Goal: Information Seeking & Learning: Check status

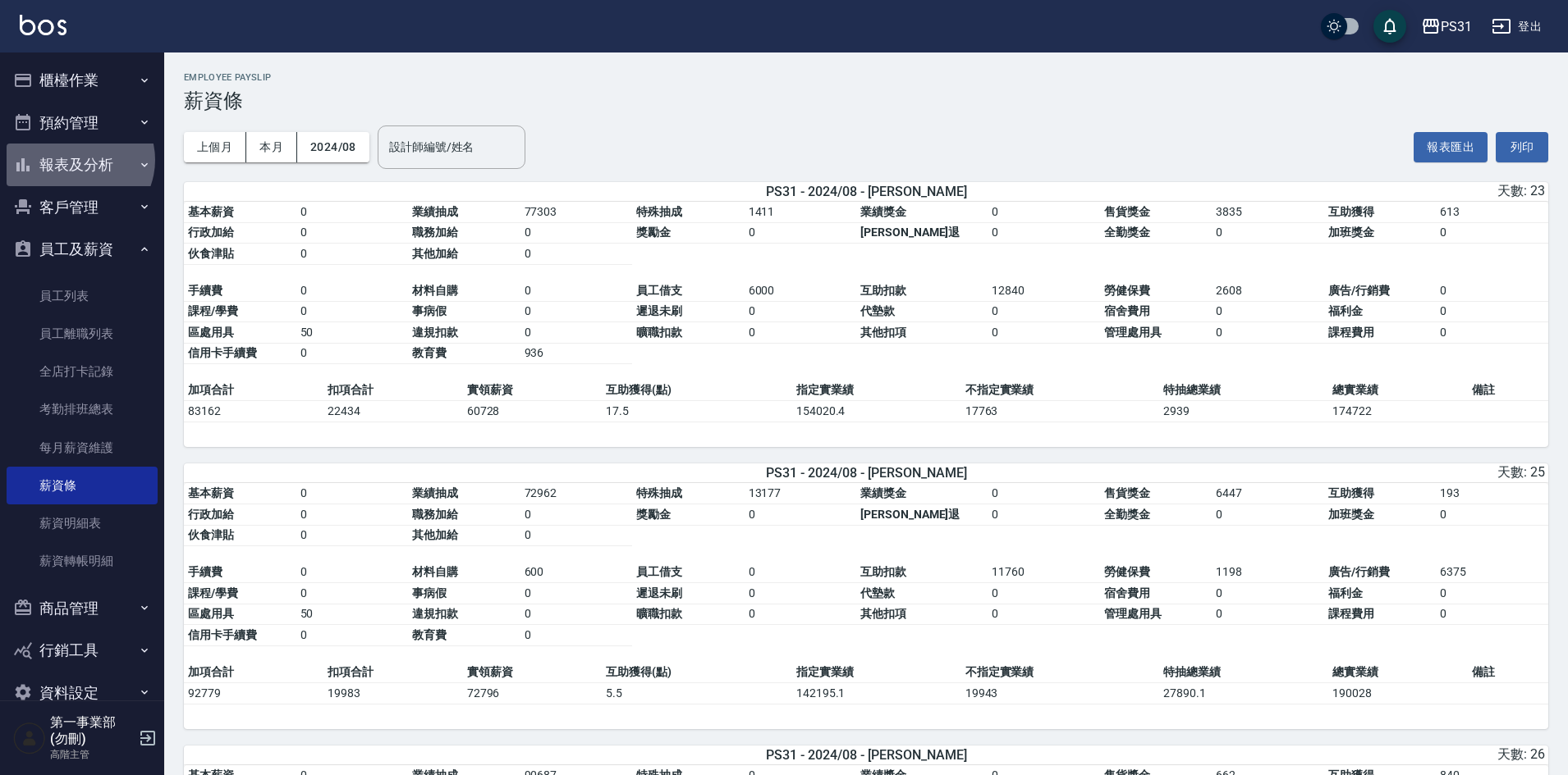
click at [77, 160] on button "報表及分析" at bounding box center [82, 165] width 151 height 43
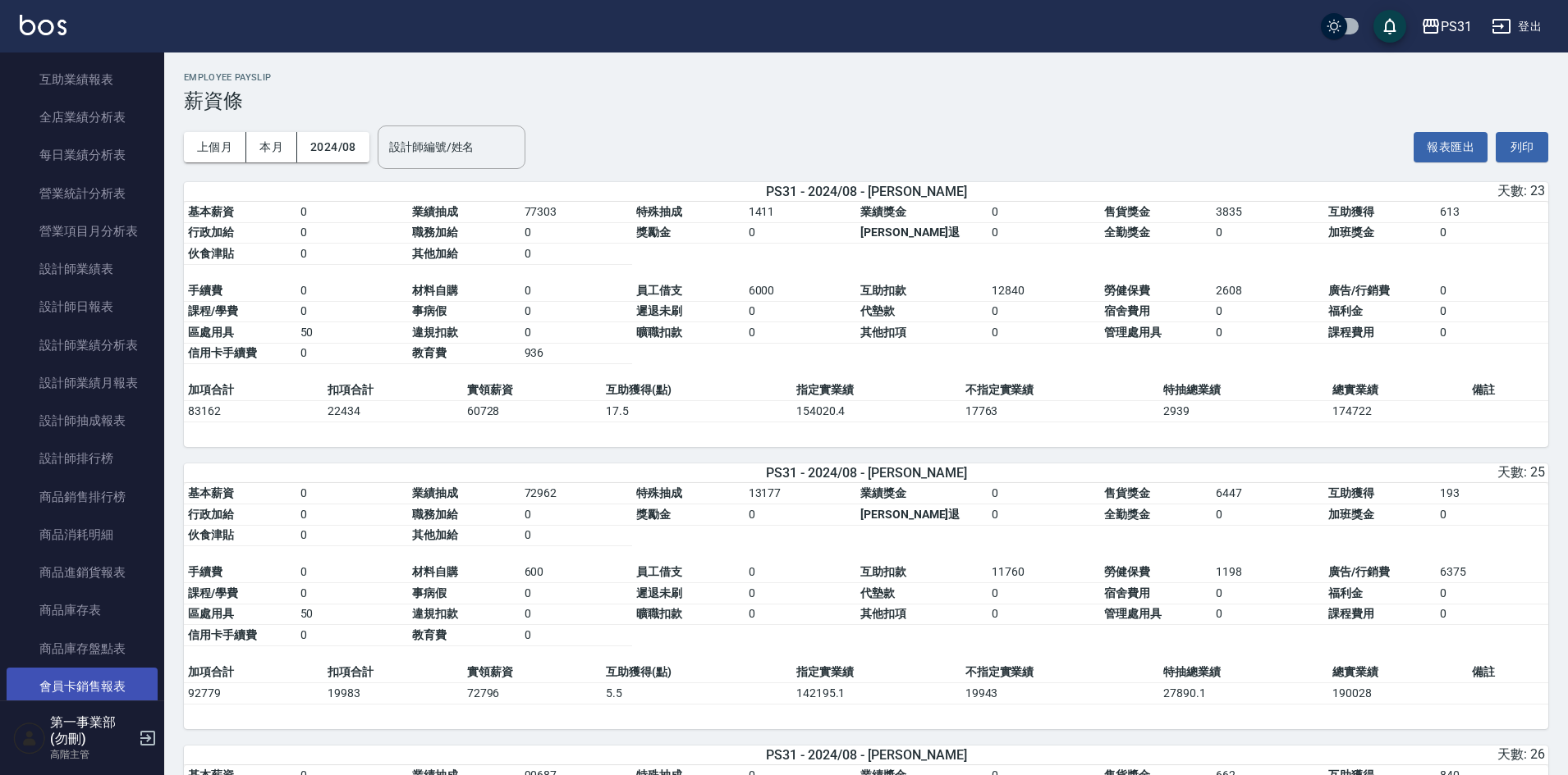
scroll to position [411, 0]
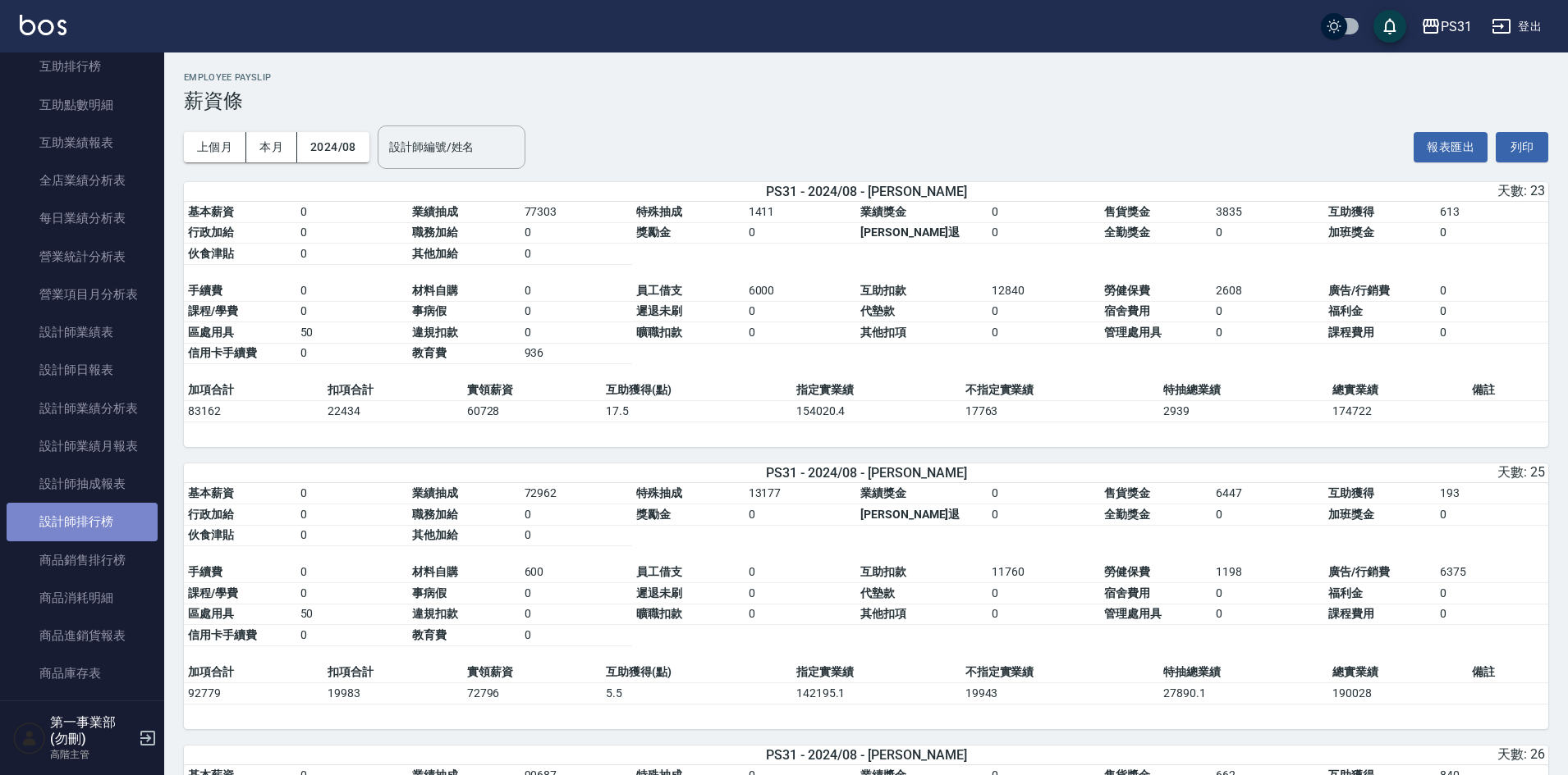
drag, startPoint x: 106, startPoint y: 523, endPoint x: 99, endPoint y: 518, distance: 8.6
click at [106, 523] on link "設計師排行榜" at bounding box center [82, 521] width 151 height 37
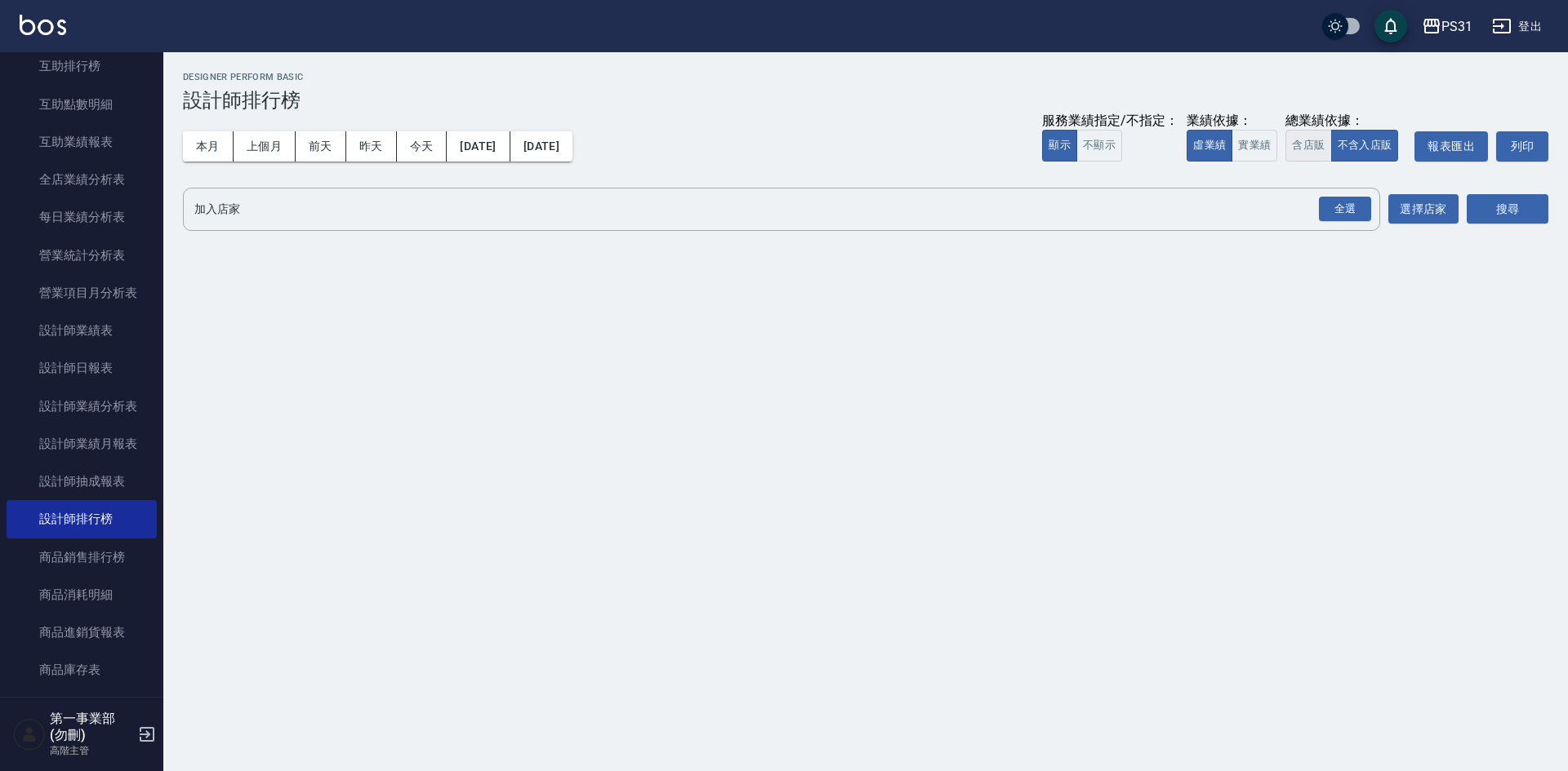
click at [1303, 156] on button "含店販" at bounding box center [1308, 146] width 46 height 32
click at [1343, 216] on div "全選" at bounding box center [1345, 209] width 52 height 25
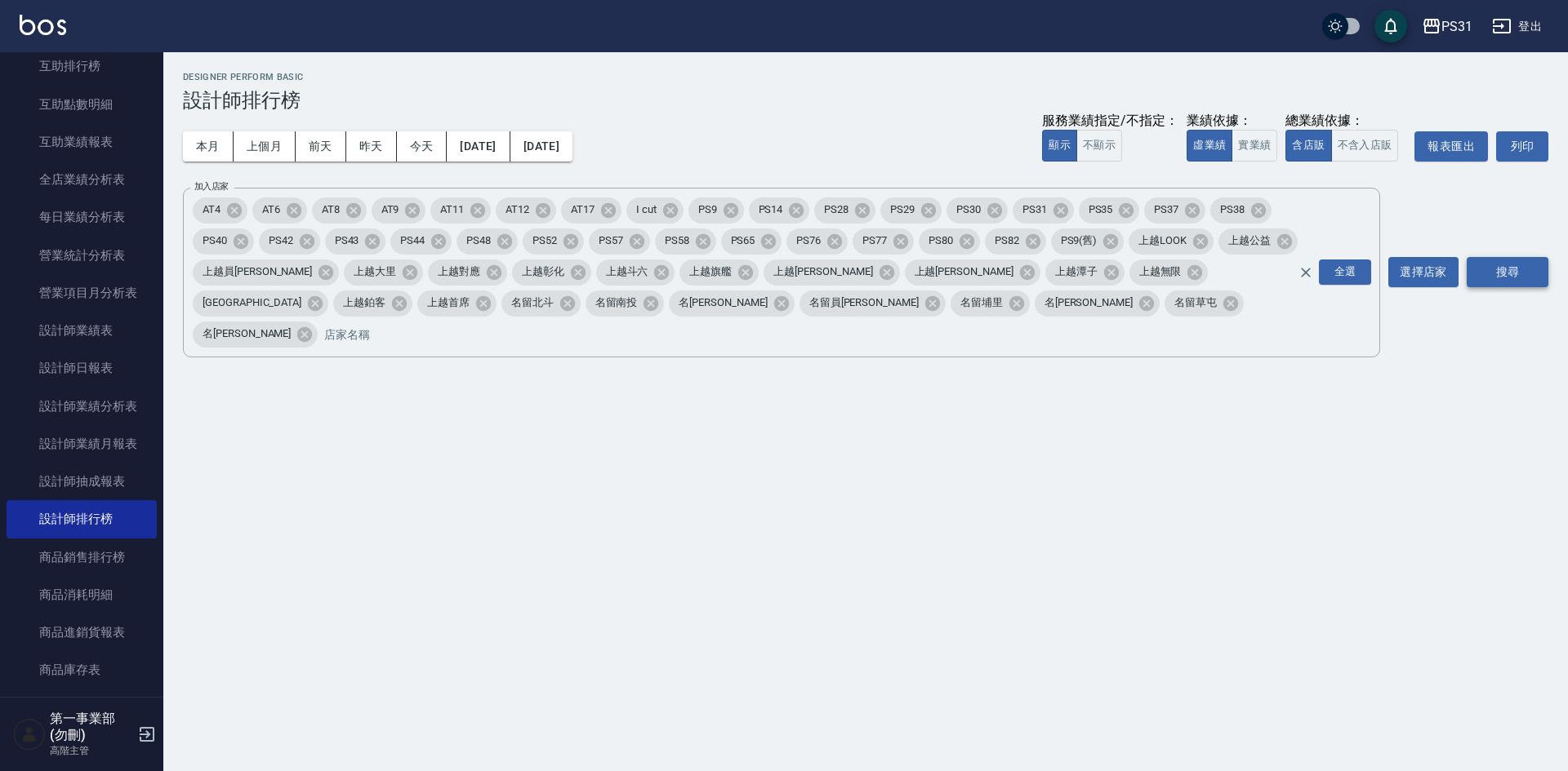
click at [1527, 257] on button "搜尋" at bounding box center [1507, 271] width 82 height 30
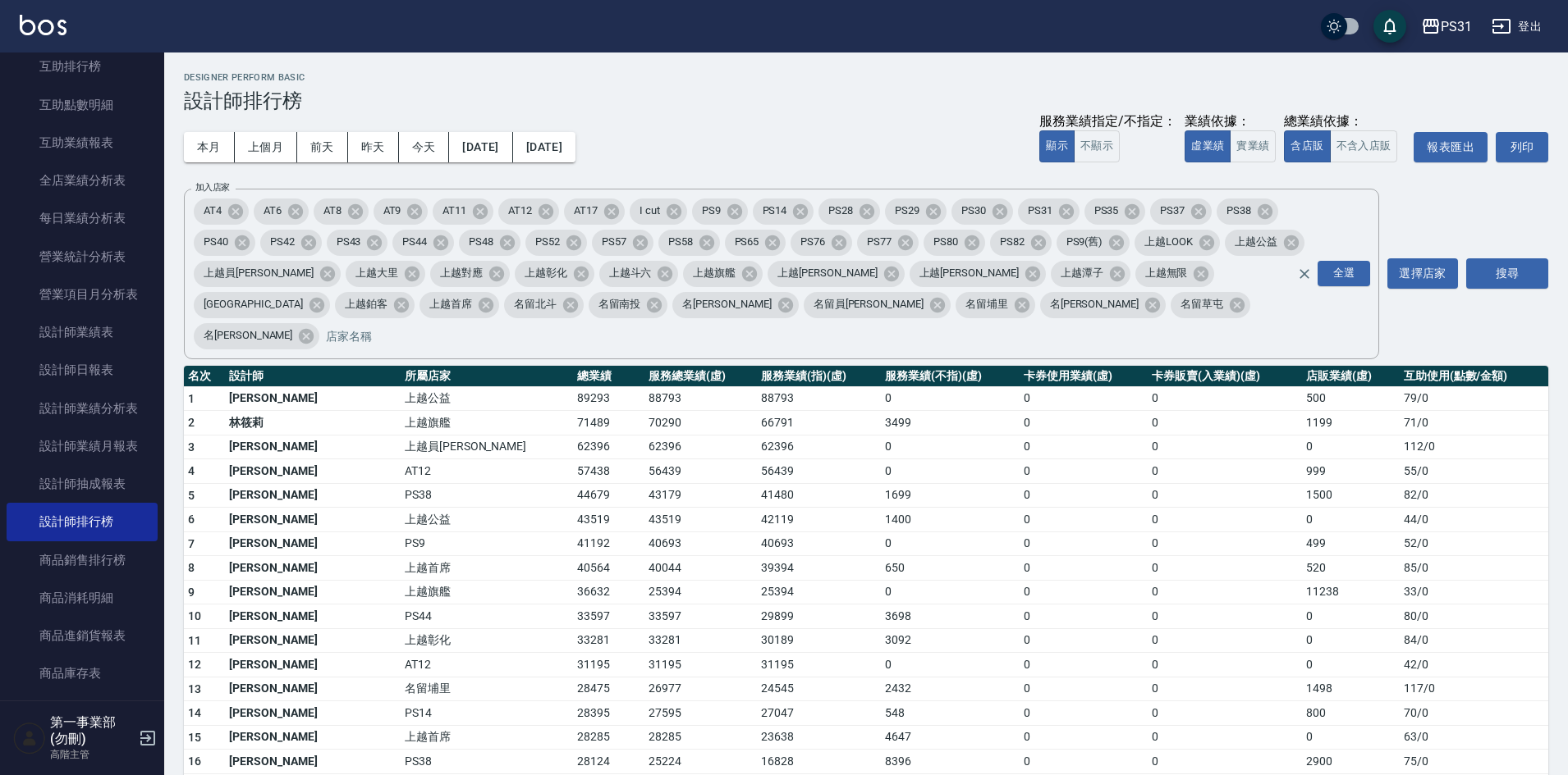
click at [1021, 605] on td "0" at bounding box center [1083, 617] width 128 height 24
click at [1302, 653] on td "0" at bounding box center [1351, 665] width 98 height 24
click at [913, 136] on div "本月 上個月 [DATE] [DATE] [DATE] [DATE] [DATE] 服務業績指定/不指定： 顯示 不顯示 業績依據： 虛業績 實業績 總業績依…" at bounding box center [866, 147] width 1364 height 70
click at [770, 79] on h2 "Designer Perform Basic" at bounding box center [866, 78] width 1364 height 10
drag, startPoint x: 756, startPoint y: 155, endPoint x: 765, endPoint y: 150, distance: 10.3
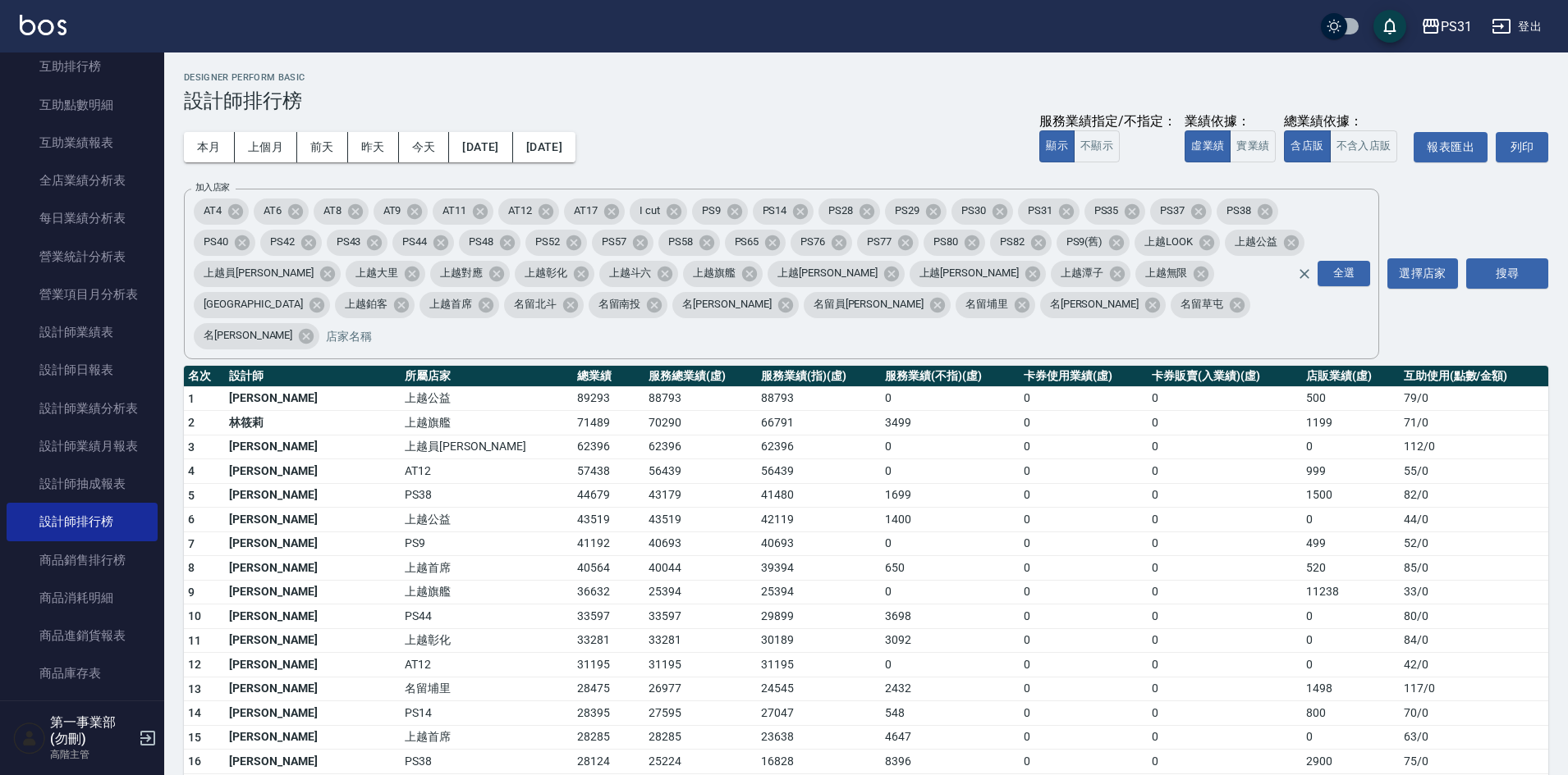
click at [756, 154] on div "本月 上個月 [DATE] [DATE] [DATE] [DATE] [DATE] 服務業績指定/不指定： 顯示 不顯示 業績依據： 虛業績 實業績 總業績依…" at bounding box center [866, 147] width 1364 height 70
click at [800, 508] on td "42119" at bounding box center [819, 520] width 124 height 24
click at [1212, 653] on td "0" at bounding box center [1224, 665] width 154 height 24
click at [118, 483] on link "設計師抽成報表" at bounding box center [82, 484] width 151 height 37
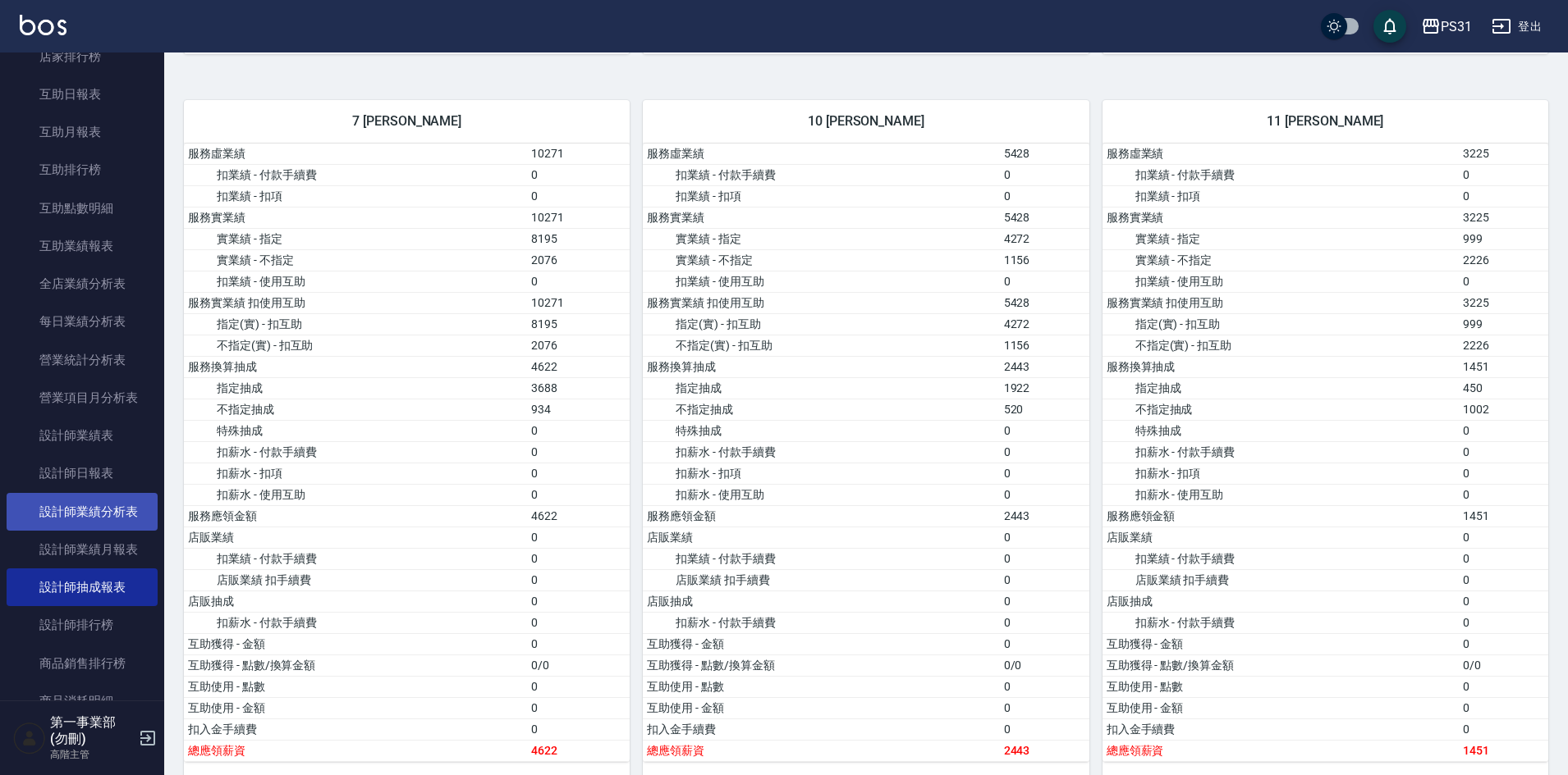
scroll to position [246, 0]
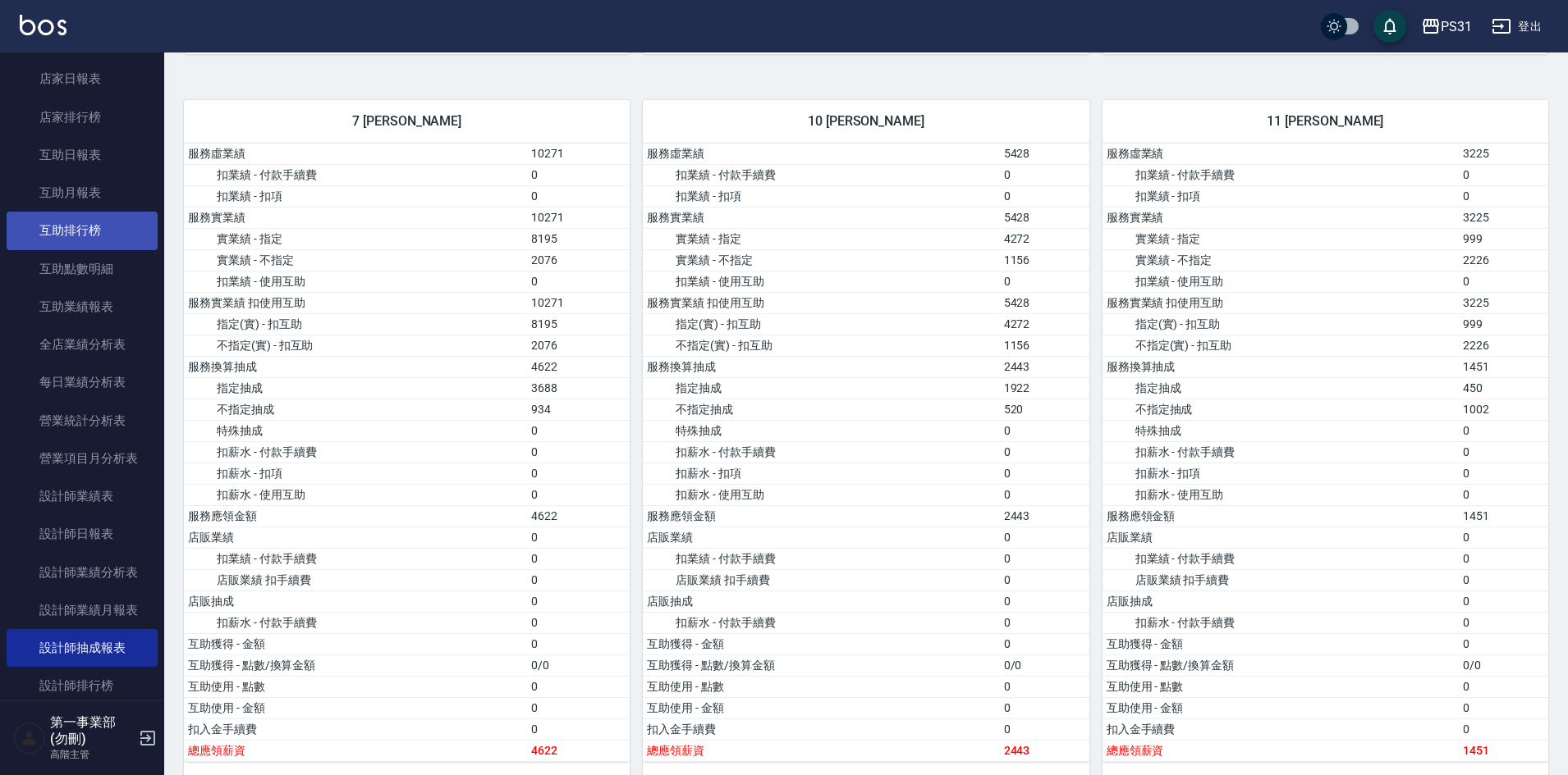
click at [107, 230] on link "互助排行榜" at bounding box center [82, 230] width 151 height 37
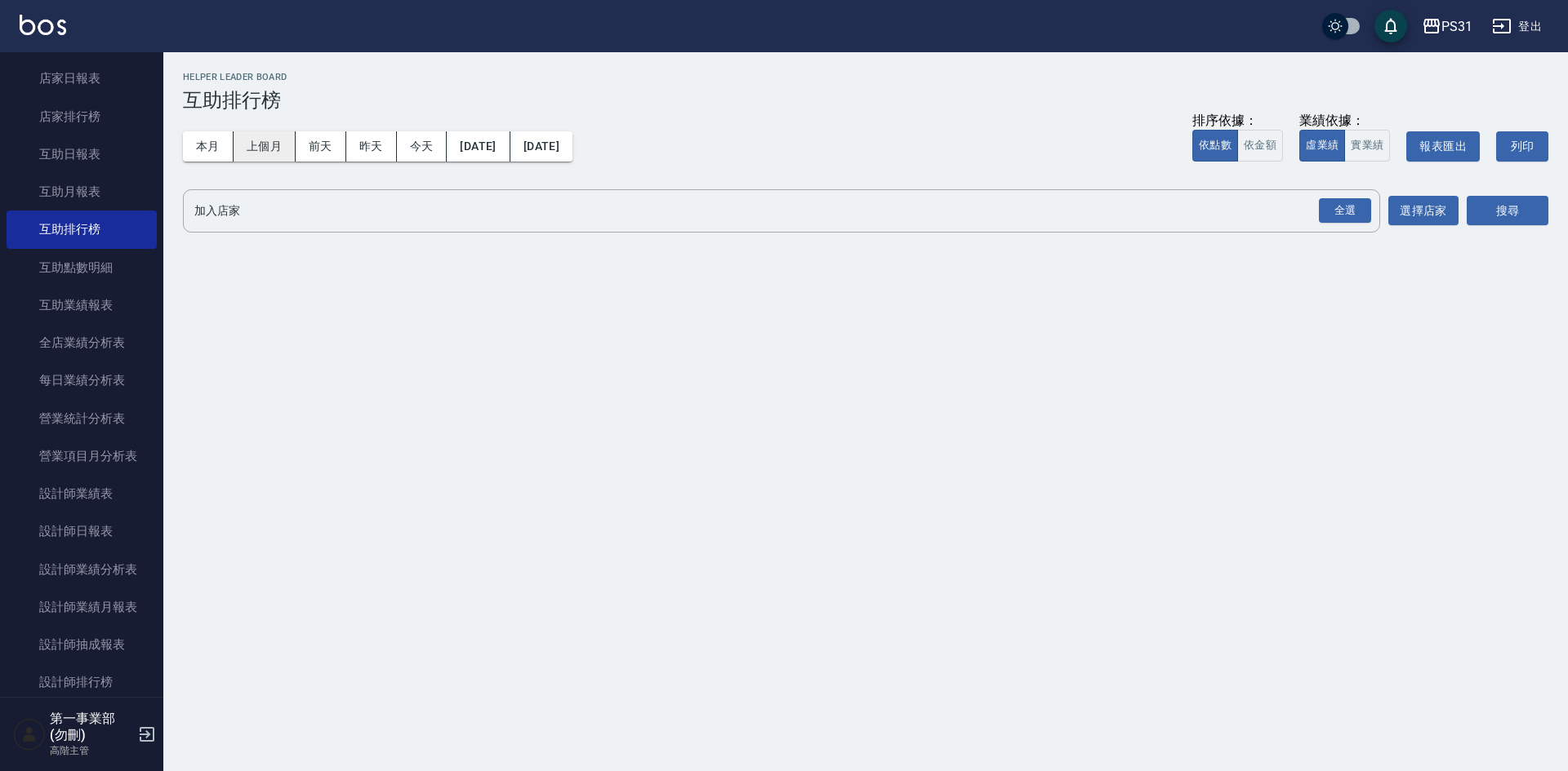
click at [279, 145] on button "上個月" at bounding box center [265, 147] width 62 height 30
click at [1344, 208] on div "全選" at bounding box center [1345, 211] width 52 height 25
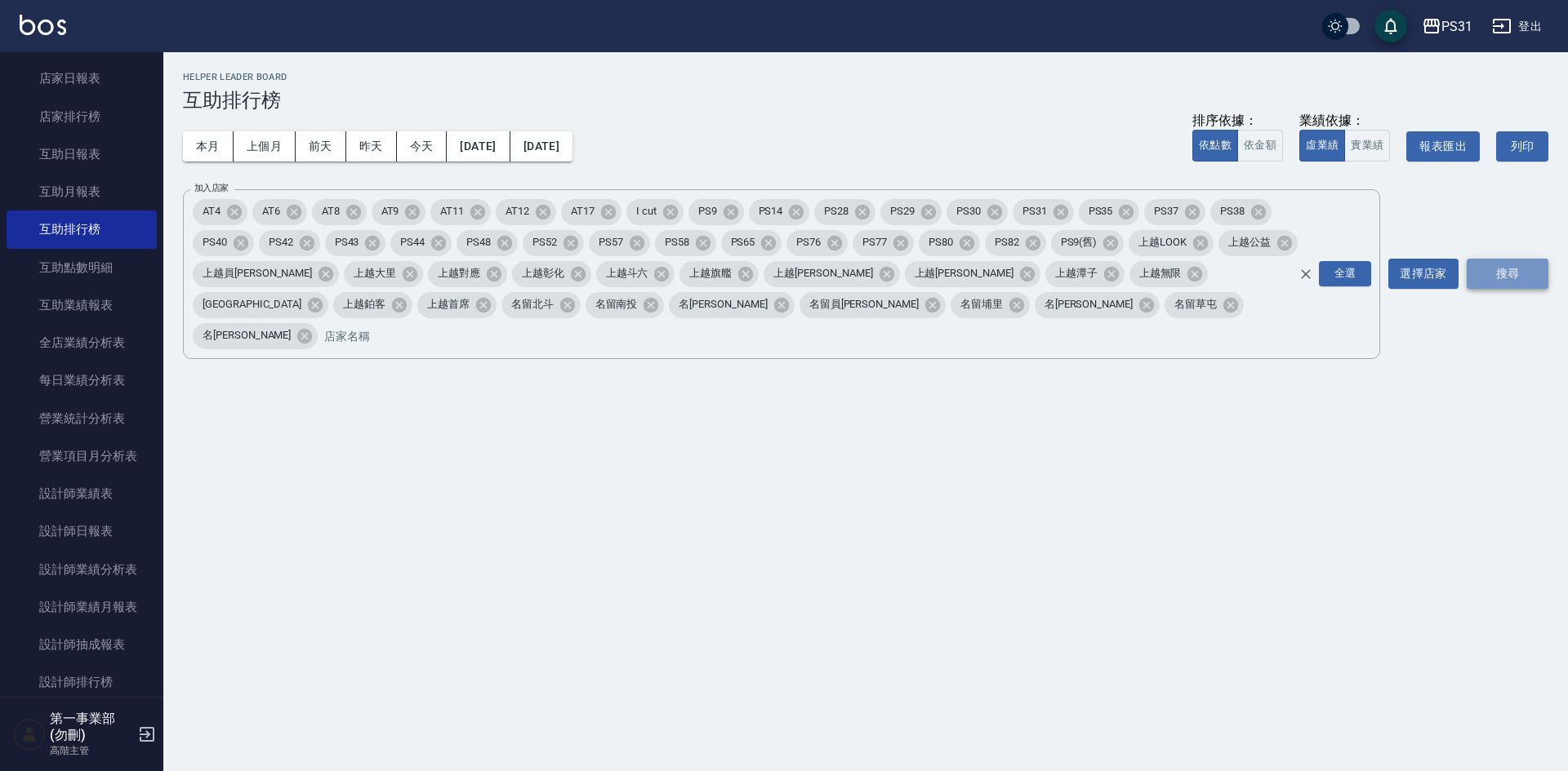
click at [1502, 269] on button "搜尋" at bounding box center [1507, 273] width 82 height 30
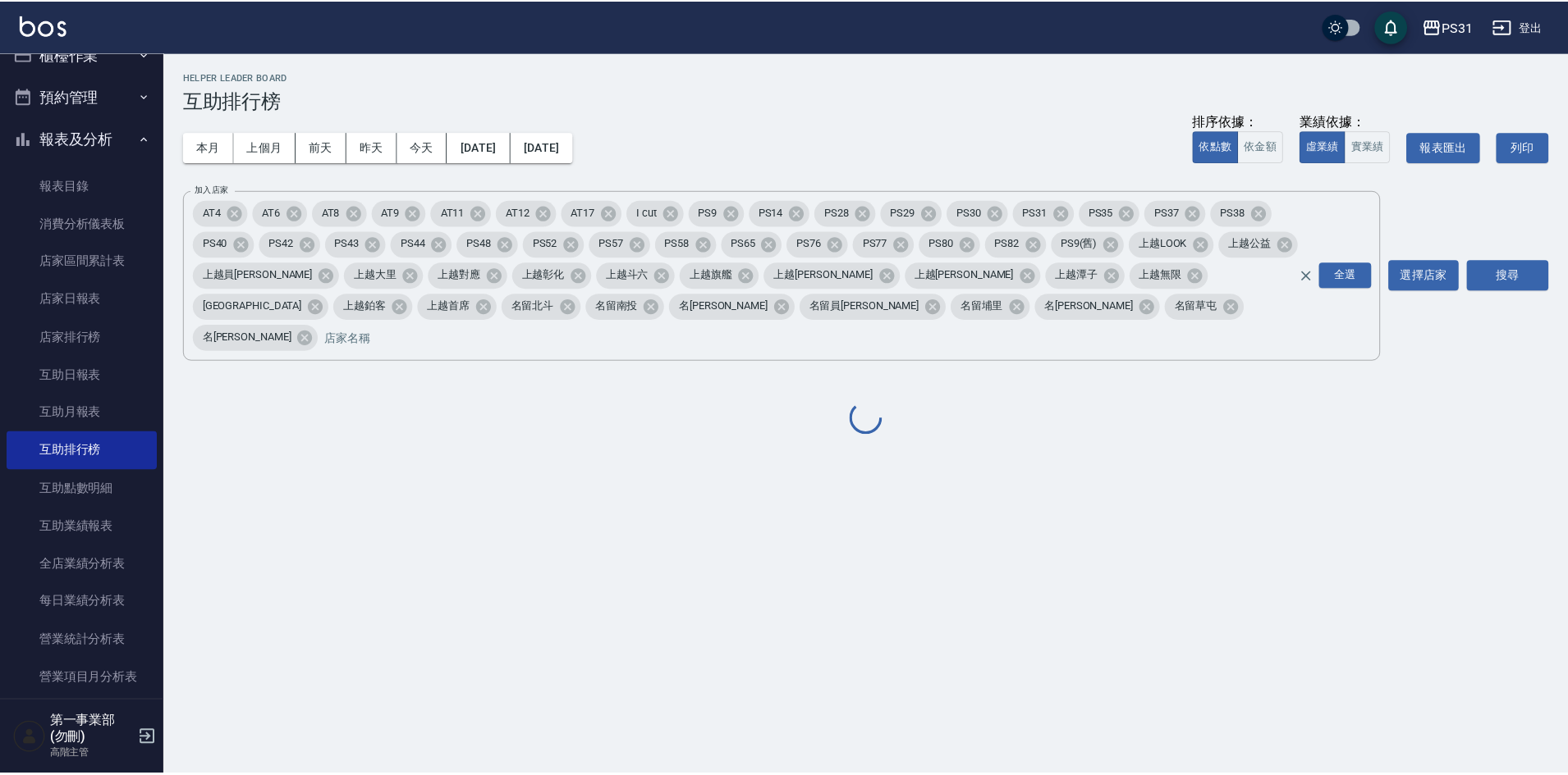
scroll to position [17, 0]
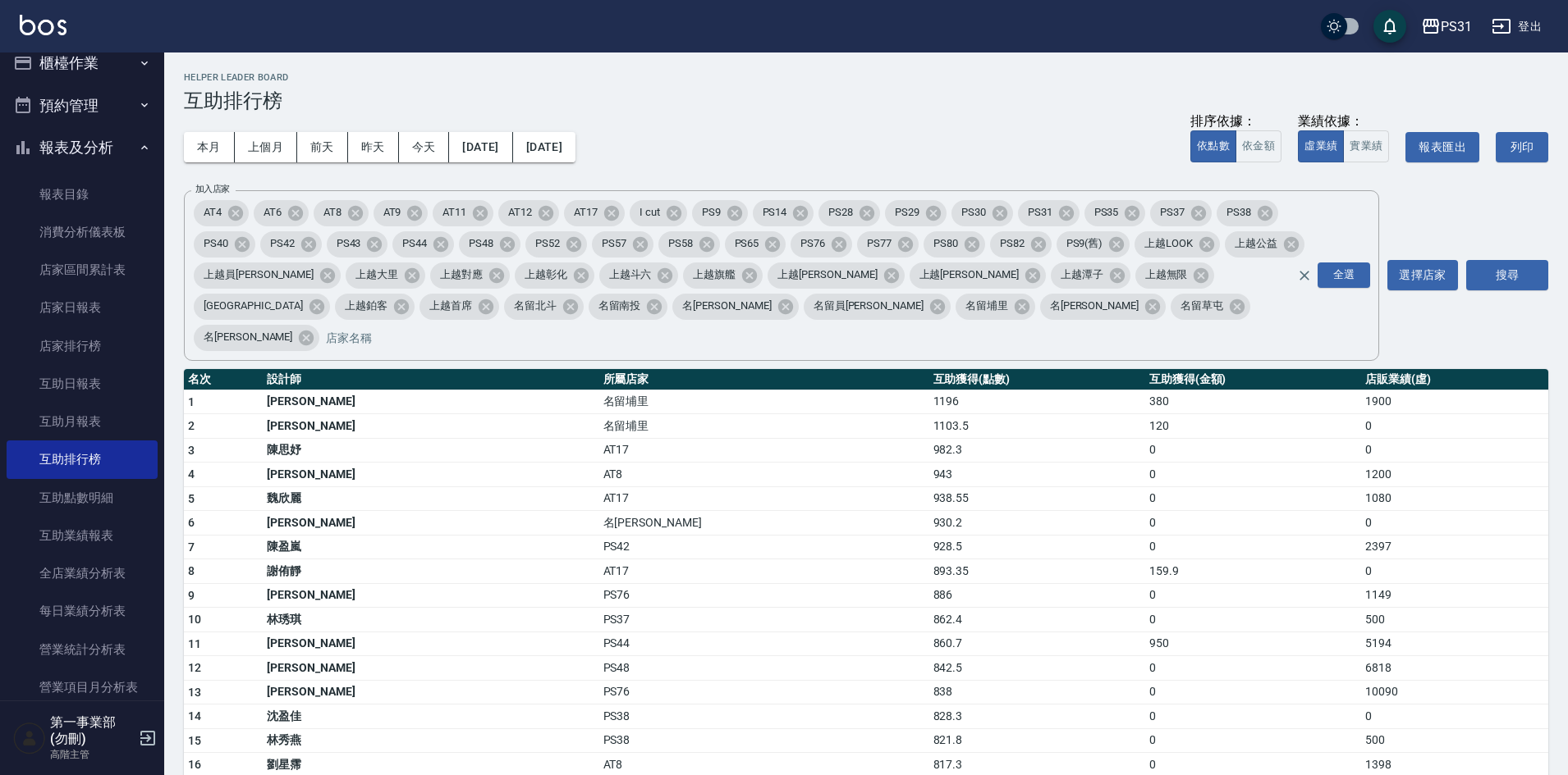
click at [659, 535] on td "PS42" at bounding box center [764, 547] width 330 height 24
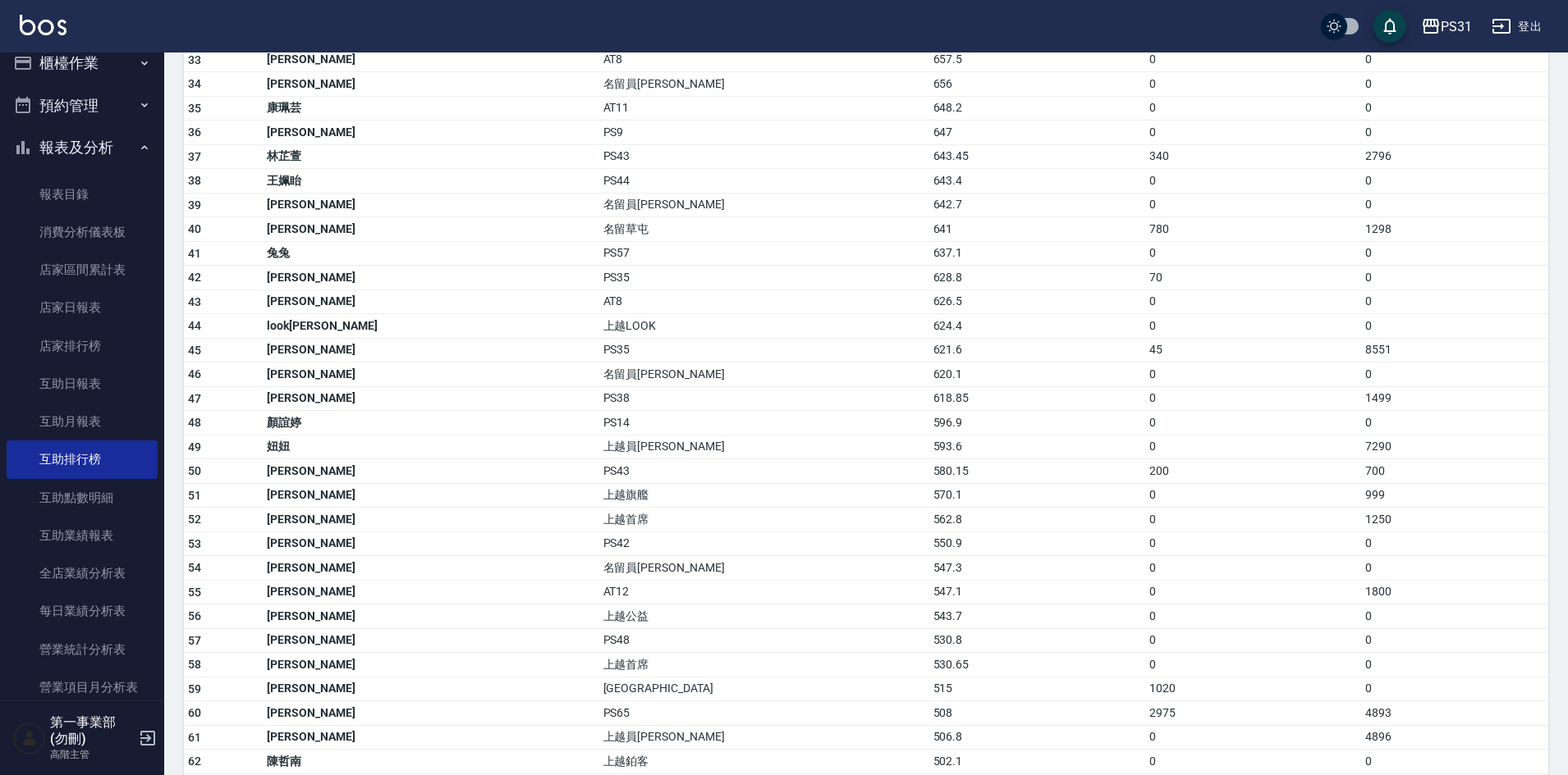
scroll to position [1149, 0]
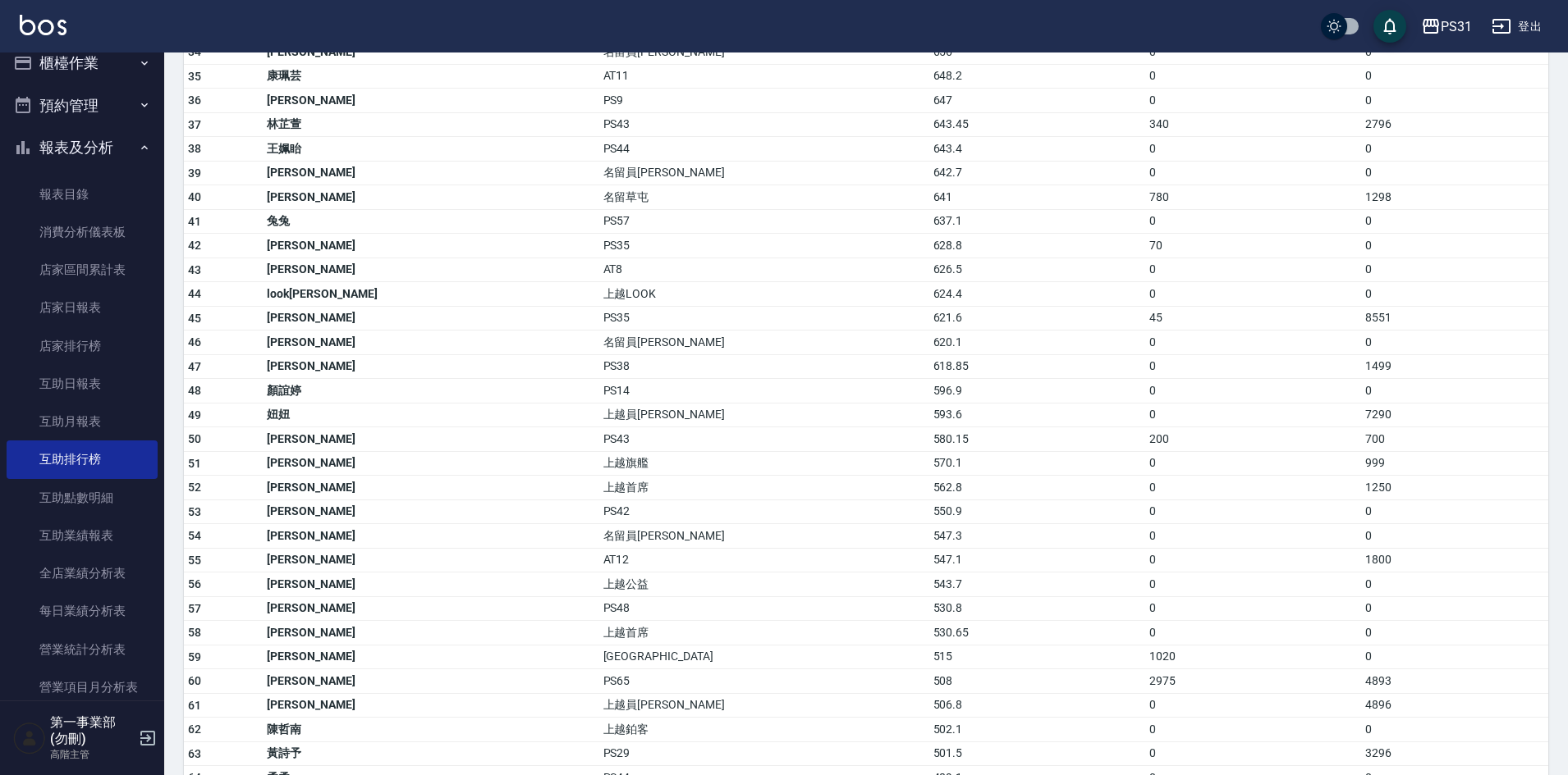
click at [610, 379] on td "PS14" at bounding box center [764, 391] width 330 height 24
click at [632, 403] on td "上越員[PERSON_NAME]" at bounding box center [764, 415] width 330 height 24
click at [639, 427] on td "PS43" at bounding box center [764, 439] width 330 height 24
click at [659, 476] on td "上越首席" at bounding box center [764, 488] width 330 height 24
click at [649, 476] on td "上越首席" at bounding box center [764, 488] width 330 height 24
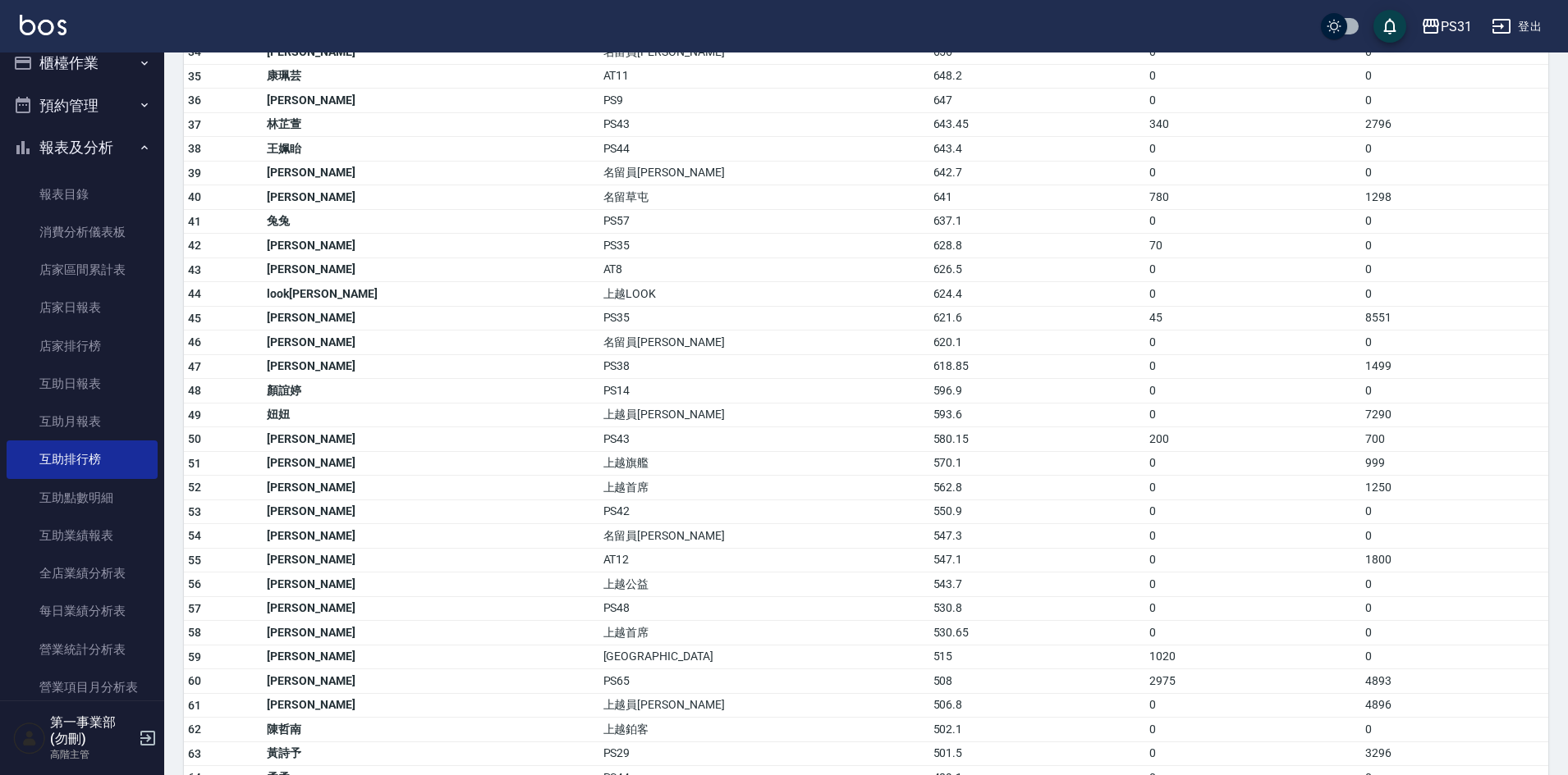
click at [635, 500] on td "PS42" at bounding box center [764, 512] width 330 height 24
click at [658, 524] on td "名留員[PERSON_NAME]" at bounding box center [764, 536] width 330 height 24
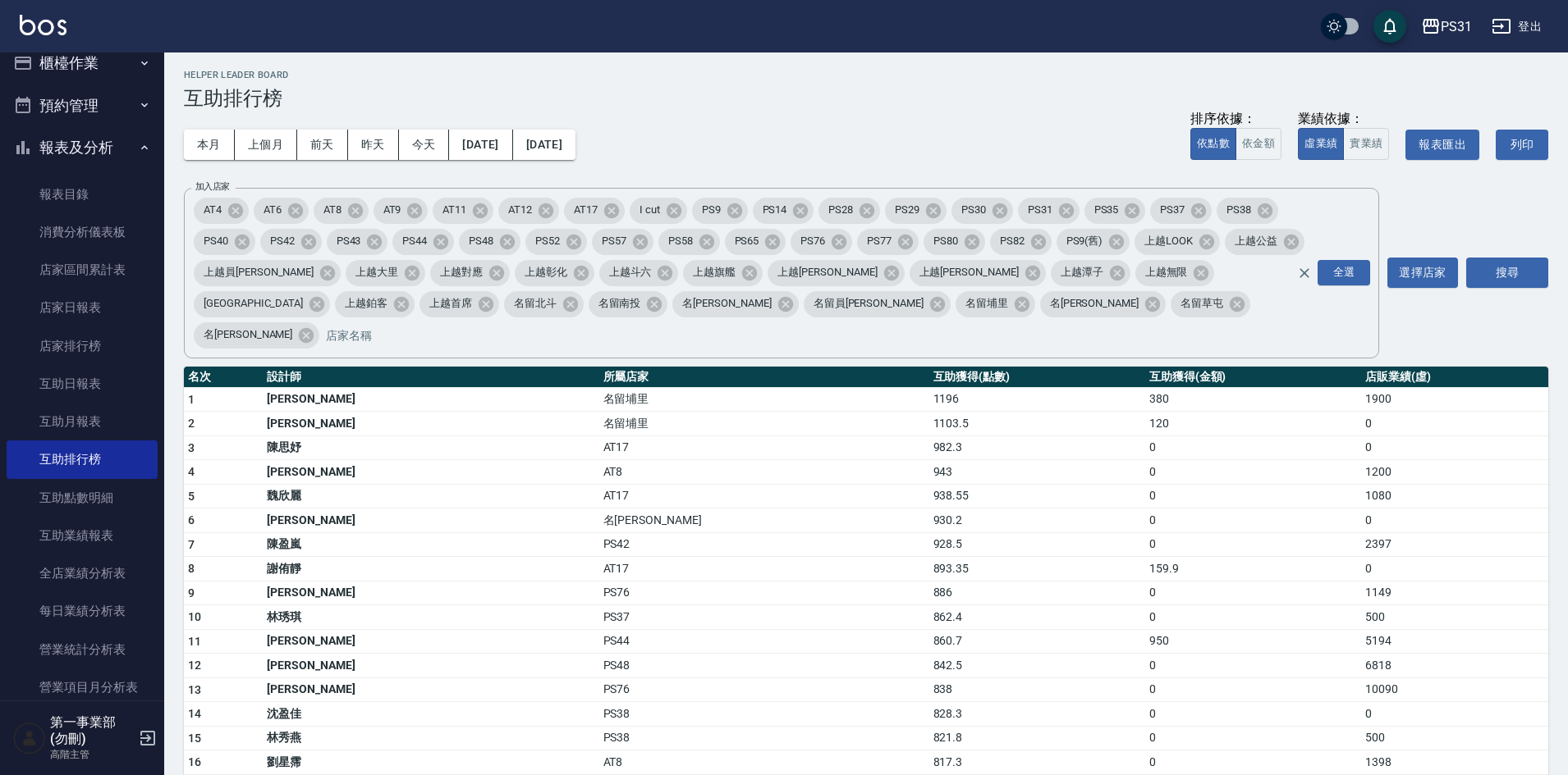
scroll to position [0, 0]
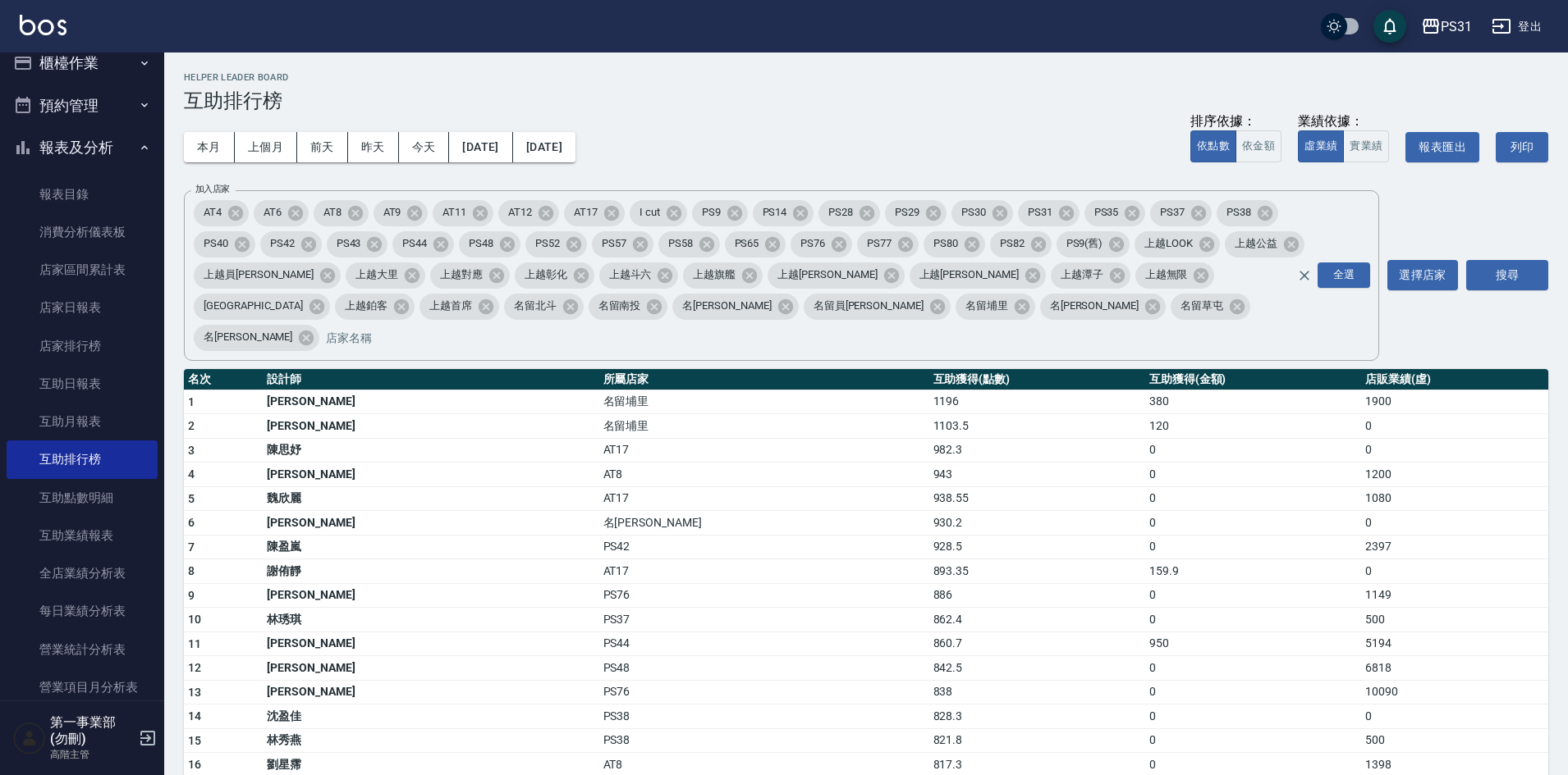
click at [725, 560] on td "AT17" at bounding box center [764, 572] width 330 height 24
click at [929, 535] on td "928.5" at bounding box center [1037, 547] width 216 height 24
click at [938, 133] on div "本月 上個月 [DATE] [DATE] [DATE] [DATE] [DATE] 排序依據： 依點數 依金額 業績依據： 虛業績 實業績 報表匯出 列印" at bounding box center [866, 147] width 1364 height 70
click at [929, 486] on td "938.55" at bounding box center [1037, 499] width 216 height 24
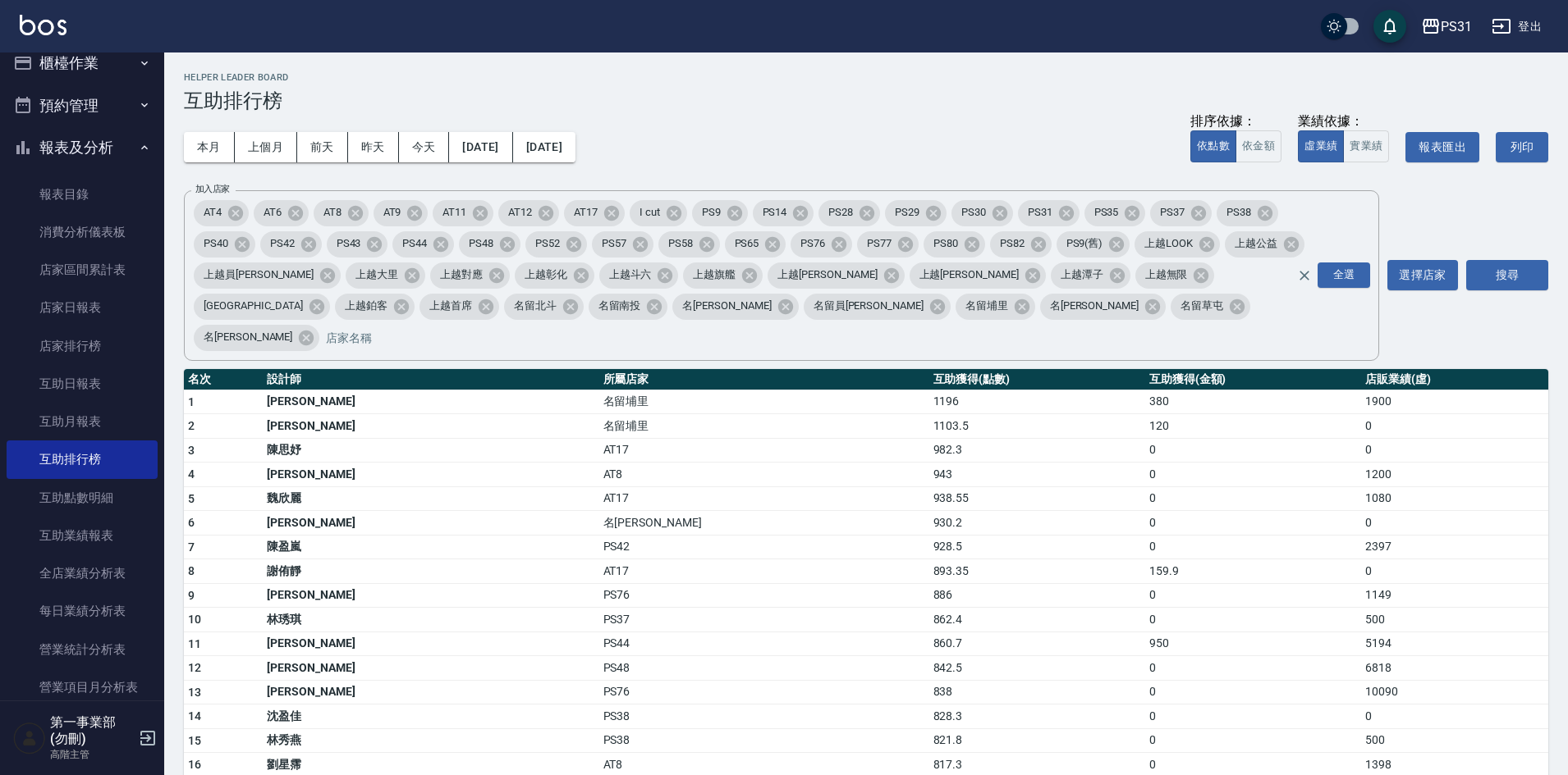
click at [852, 118] on div "本月 上個月 [DATE] [DATE] [DATE] [DATE] [DATE] 排序依據： 依點數 依金額 業績依據： 虛業績 實業績 報表匯出 列印" at bounding box center [866, 147] width 1364 height 70
click at [937, 119] on div "本月 上個月 [DATE] [DATE] [DATE] [DATE] [DATE] 排序依據： 依點數 依金額 業績依據： 虛業績 實業績 報表匯出 列印" at bounding box center [866, 147] width 1364 height 70
click at [1040, 632] on td "860.7" at bounding box center [1037, 644] width 216 height 24
click at [929, 608] on td "862.4" at bounding box center [1037, 620] width 216 height 24
click at [473, 146] on button "[DATE]" at bounding box center [481, 147] width 63 height 31
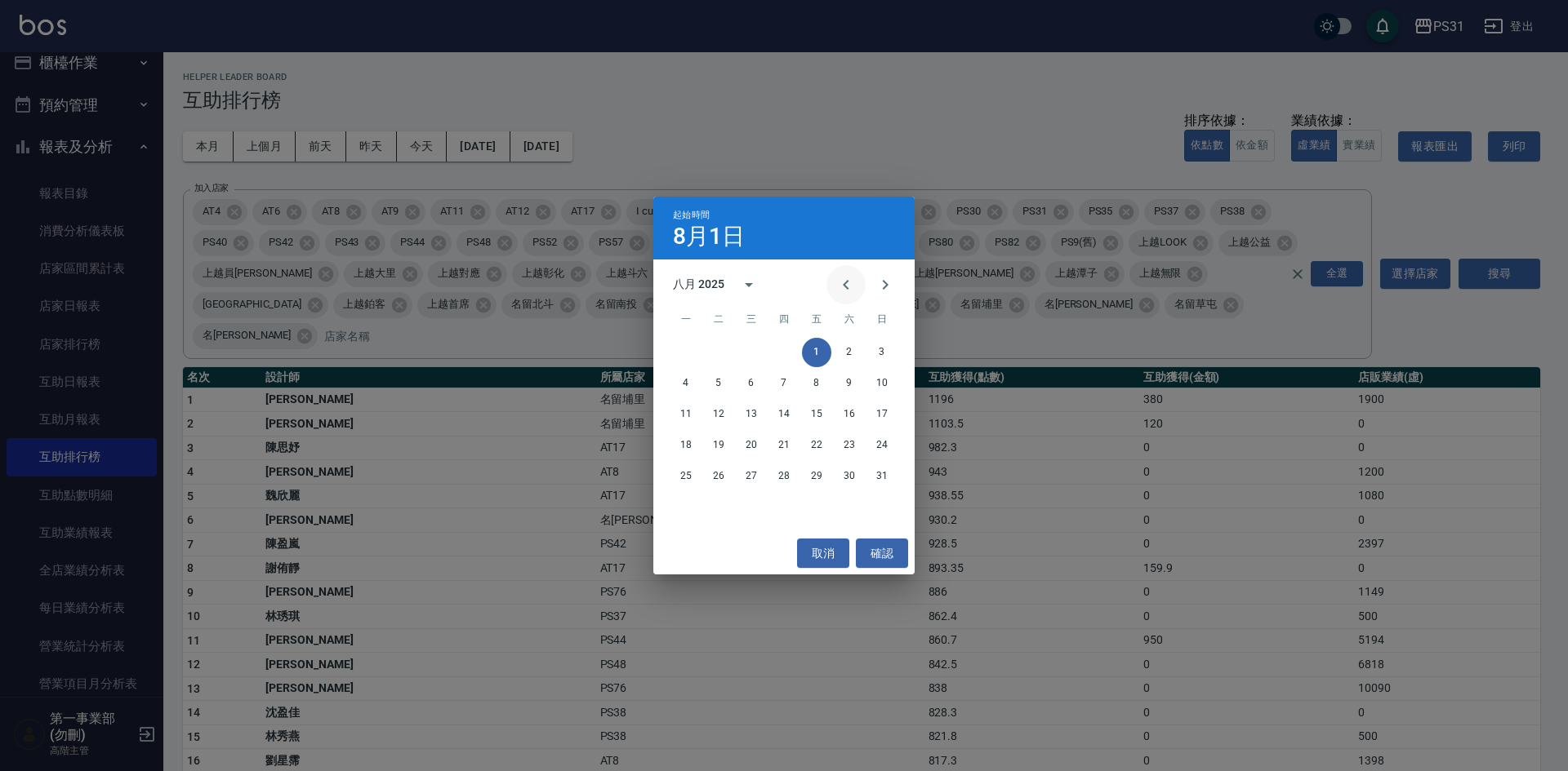
click at [850, 283] on icon "Previous month" at bounding box center [846, 284] width 20 height 20
click at [721, 349] on button "1" at bounding box center [718, 353] width 30 height 29
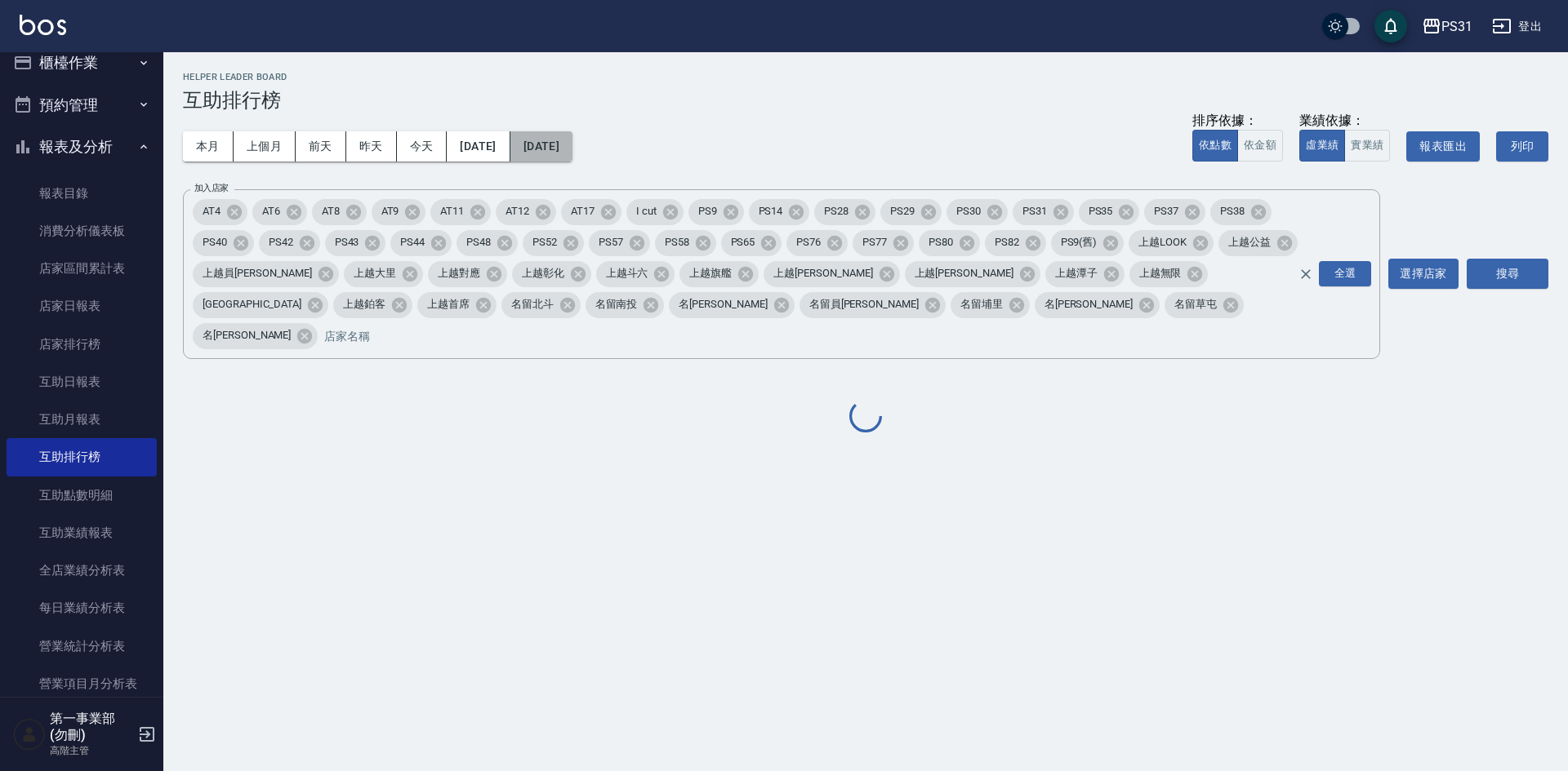
click at [570, 133] on button "[DATE]" at bounding box center [541, 147] width 62 height 30
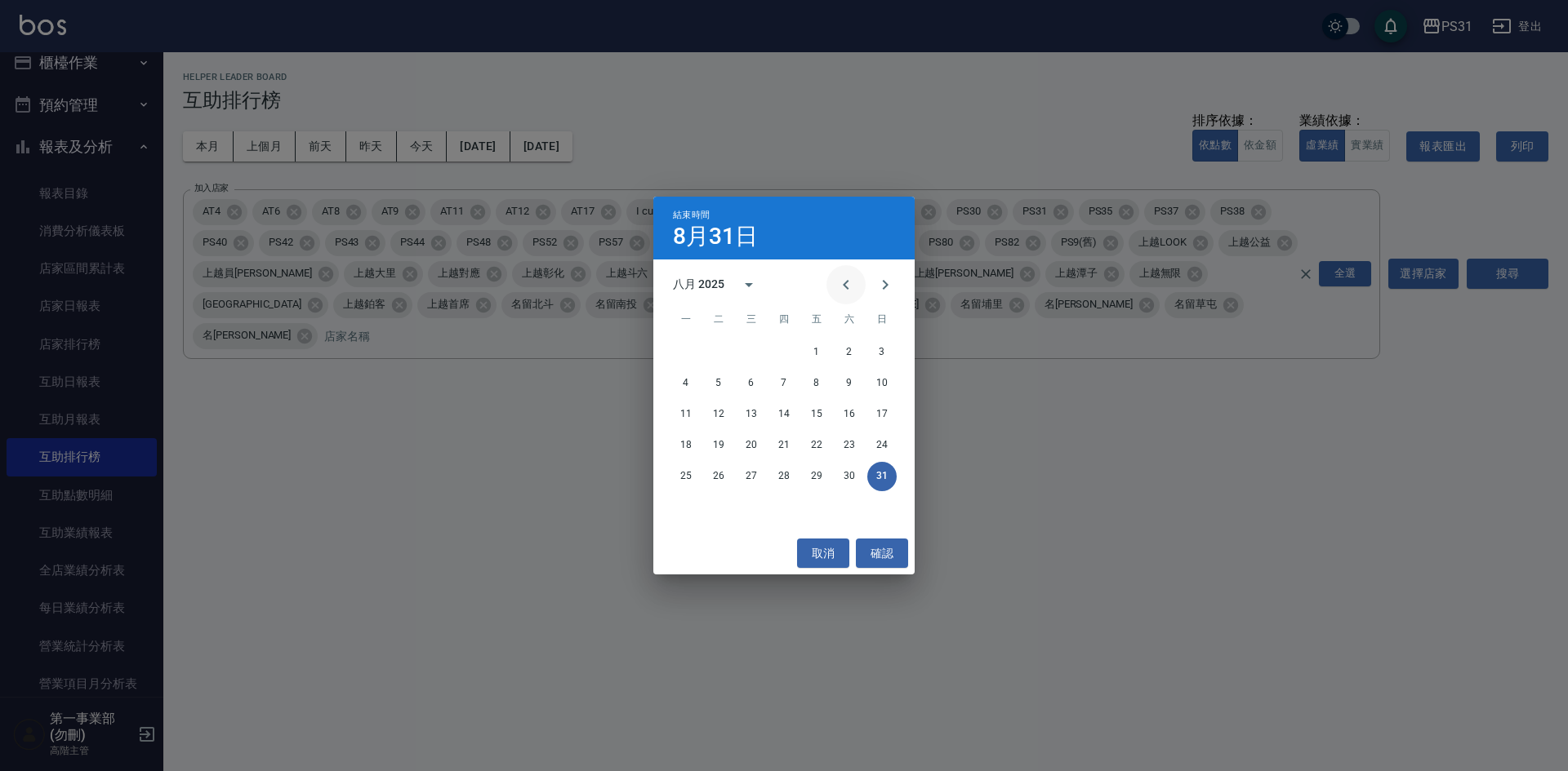
click at [841, 288] on icon "Previous month" at bounding box center [846, 284] width 20 height 20
click at [784, 477] on button "31" at bounding box center [784, 477] width 30 height 29
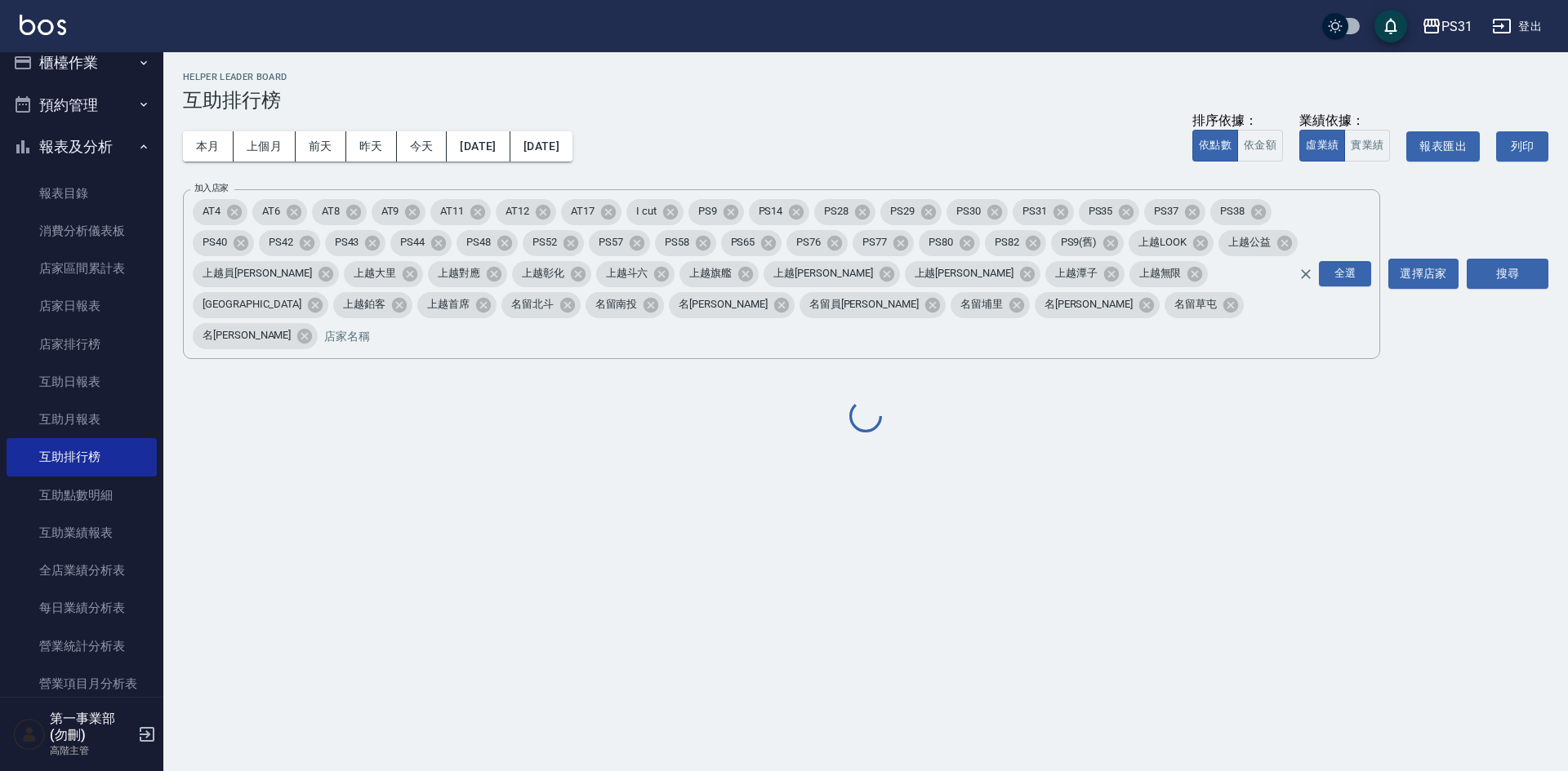
click at [1004, 507] on div "PS31 [DATE] - [DATE] 互助排行榜 列印時間： [DATE][PHONE_NUMBER]:49 Helper Leader Board 互助…" at bounding box center [784, 385] width 1568 height 771
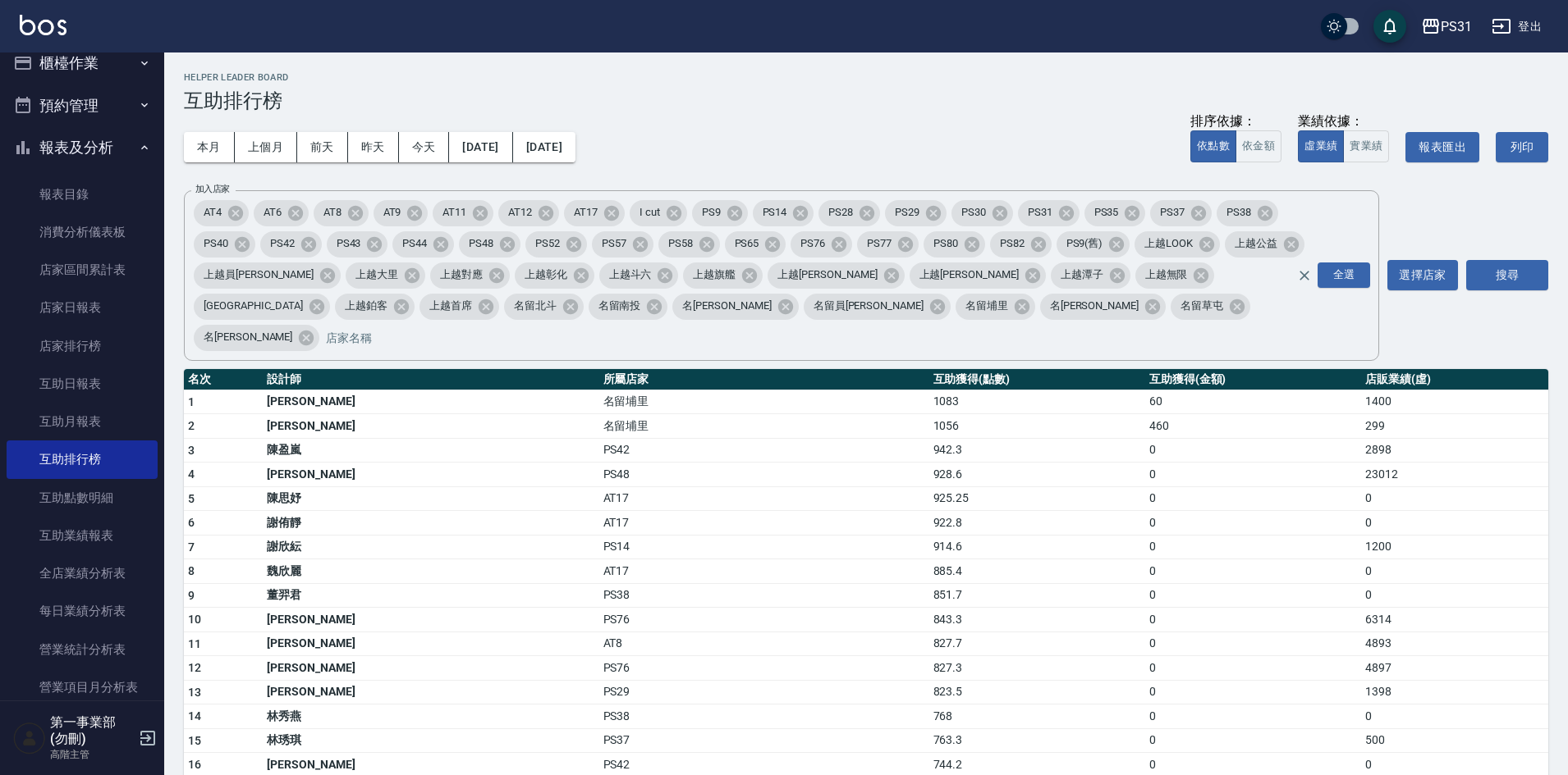
click at [929, 656] on td "827.3" at bounding box center [1037, 669] width 216 height 24
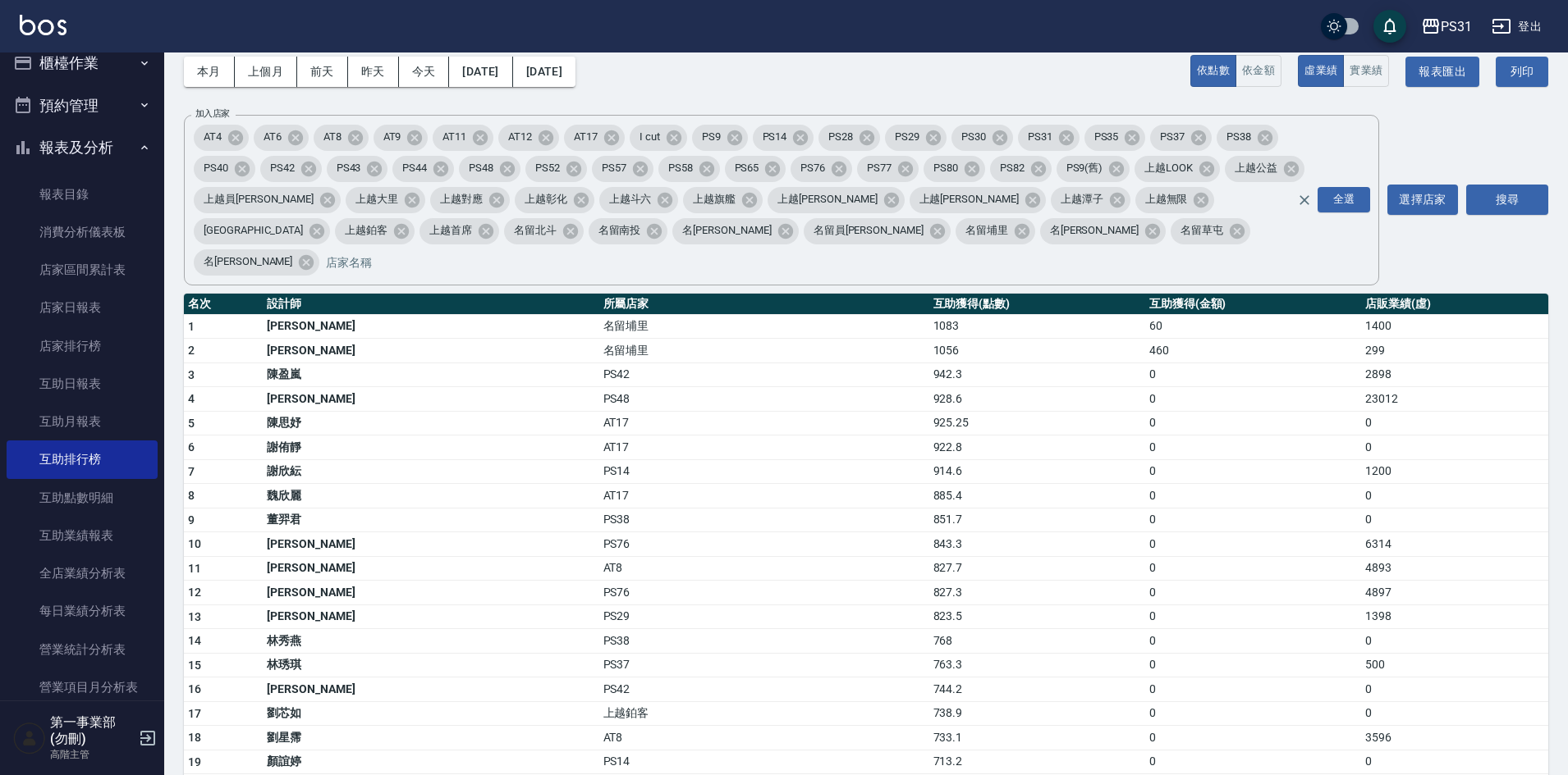
scroll to position [82, 0]
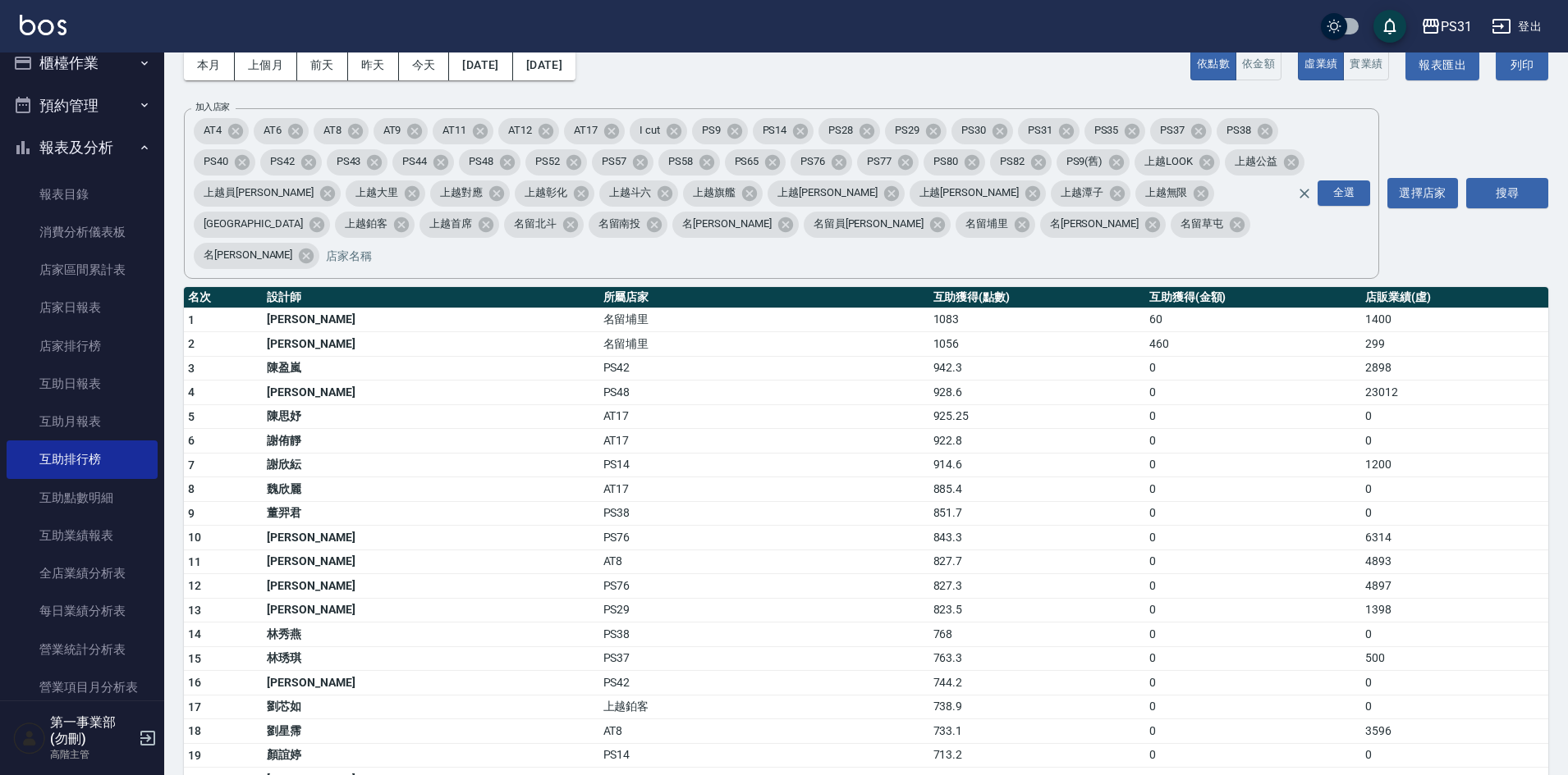
click at [1190, 622] on td "0" at bounding box center [1253, 635] width 216 height 24
click at [1145, 550] on td "0" at bounding box center [1253, 562] width 216 height 24
click at [839, 63] on div "本月 上個月 [DATE] [DATE] [DATE] [DATE] [DATE] 排序依據： 依點數 依金額 業績依據： 虛業績 實業績 報表匯出 列印" at bounding box center [866, 65] width 1364 height 70
click at [1224, 526] on td "0" at bounding box center [1253, 538] width 216 height 24
click at [1360, 598] on td "1398" at bounding box center [1454, 610] width 187 height 24
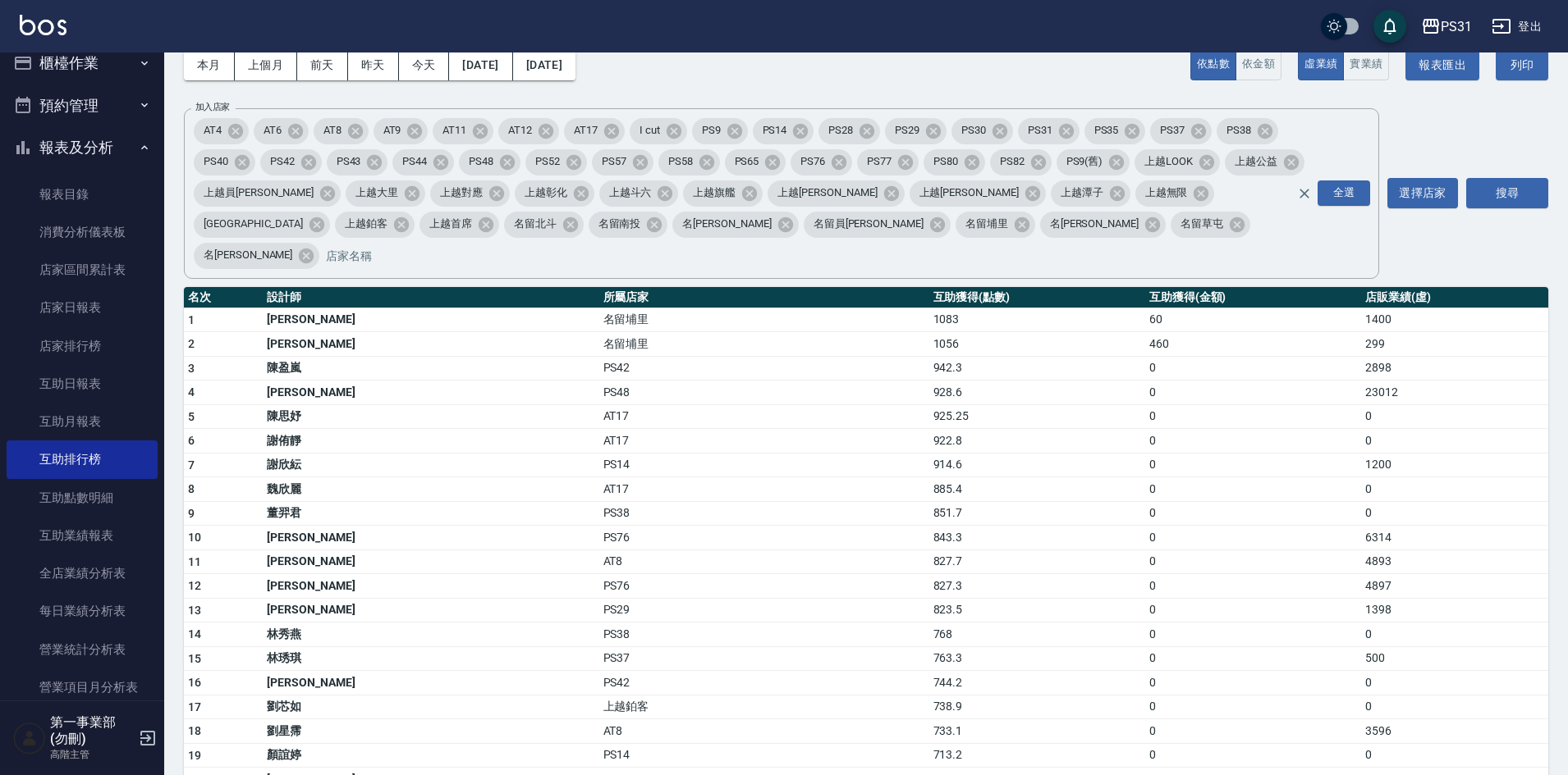
click at [943, 77] on div "本月 上個月 [DATE] [DATE] [DATE] [DATE] [DATE] 排序依據： 依點數 依金額 業績依據： 虛業績 實業績 報表匯出 列印" at bounding box center [866, 65] width 1364 height 70
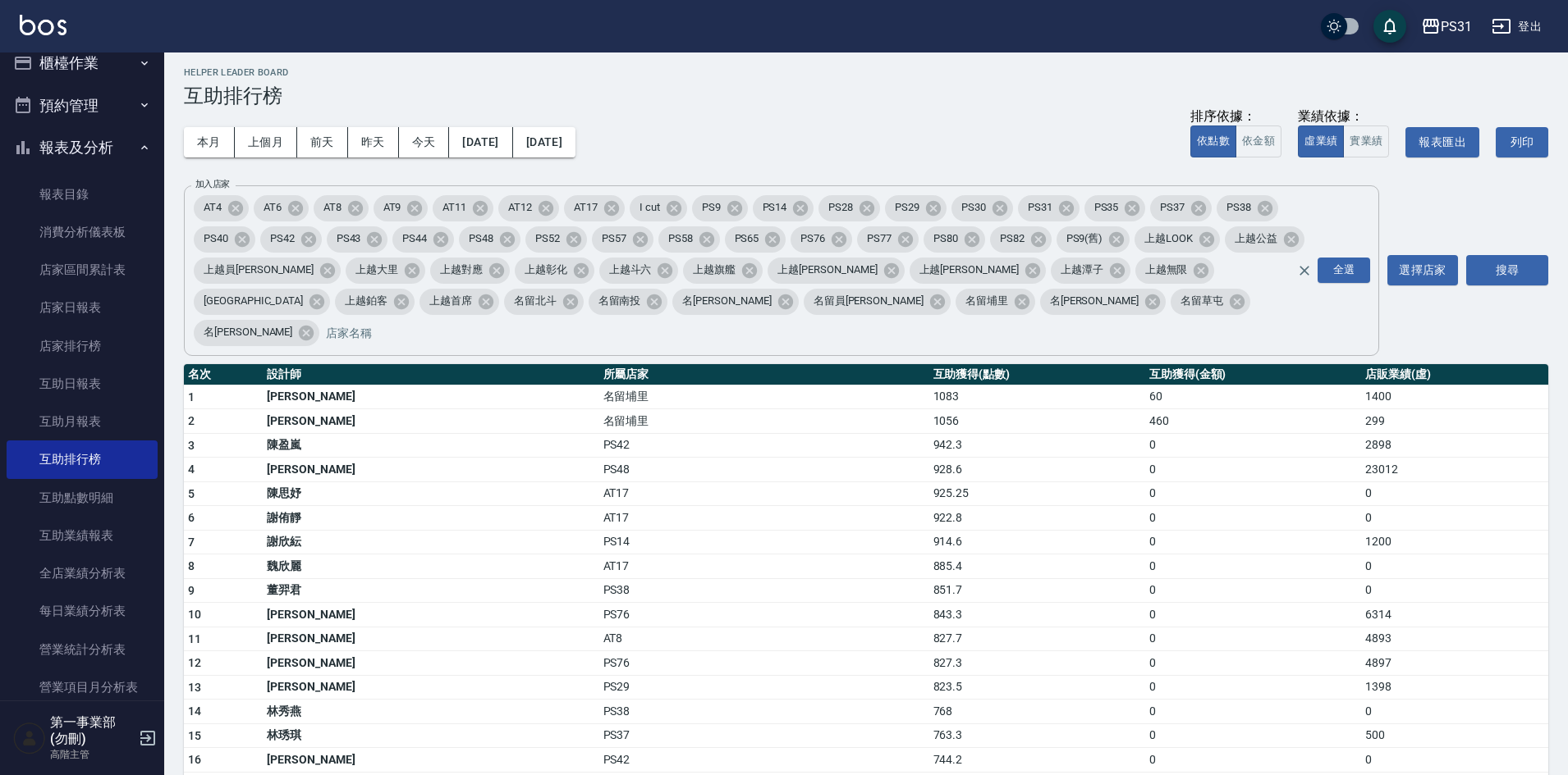
scroll to position [0, 0]
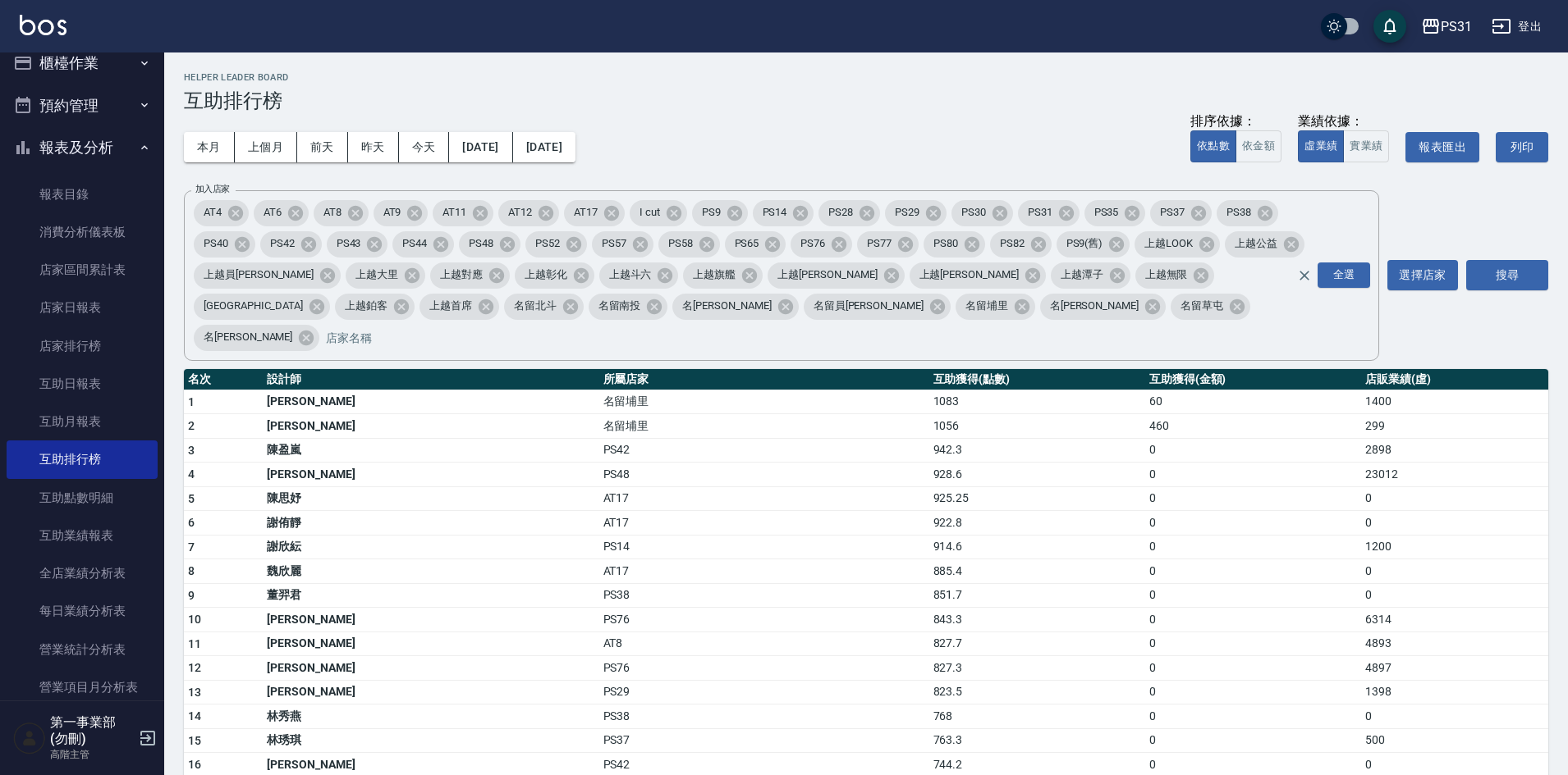
click at [892, 139] on div "本月 上個月 [DATE] [DATE] [DATE] [DATE] [DATE] 排序依據： 依點數 依金額 業績依據： 虛業績 實業績 報表匯出 列印" at bounding box center [866, 147] width 1364 height 70
